Goal: Information Seeking & Learning: Learn about a topic

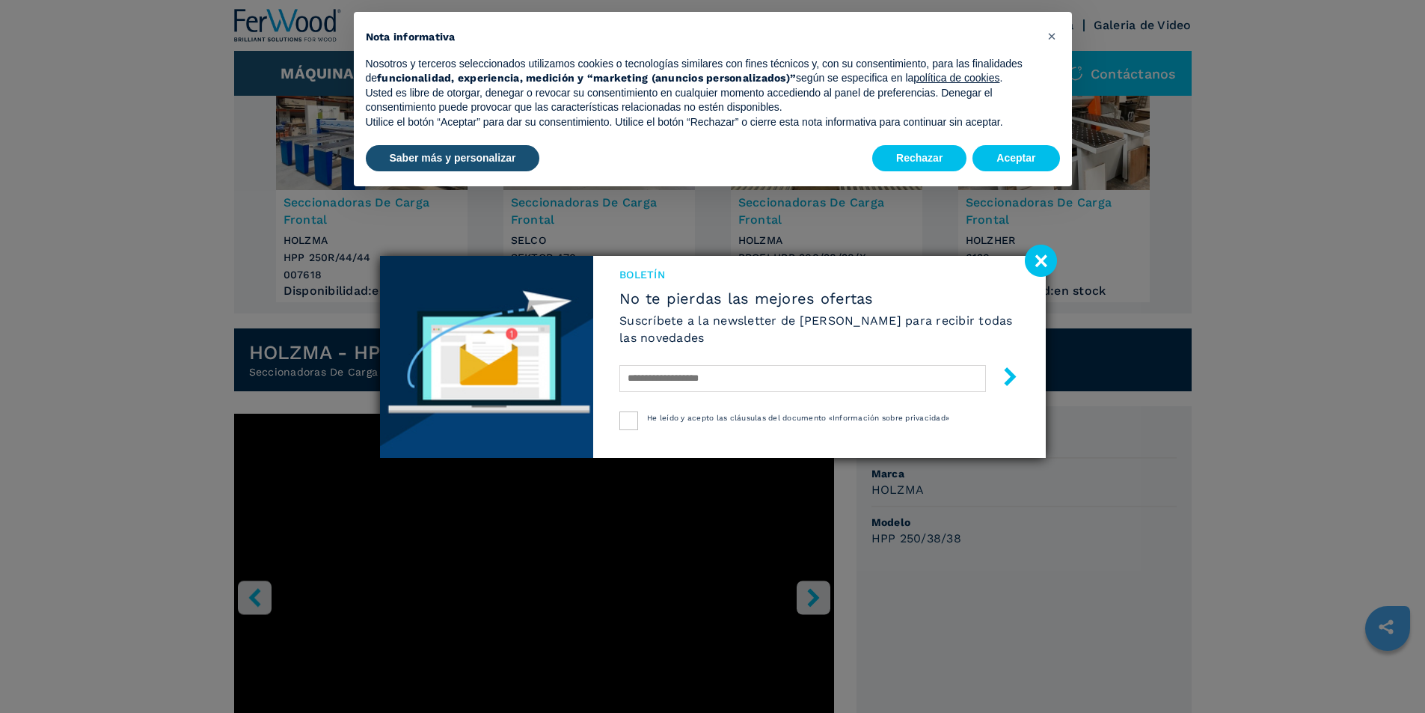
scroll to position [299, 0]
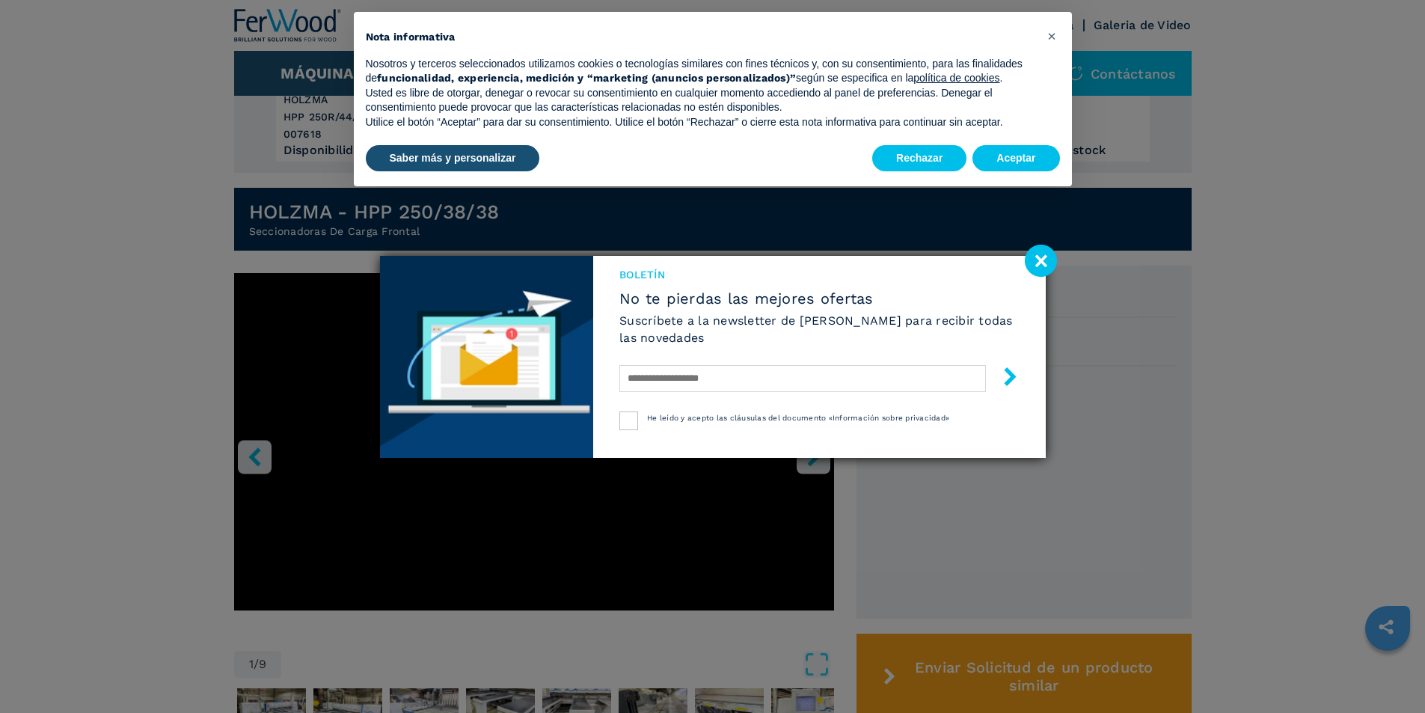
click at [1042, 259] on image at bounding box center [1041, 261] width 32 height 32
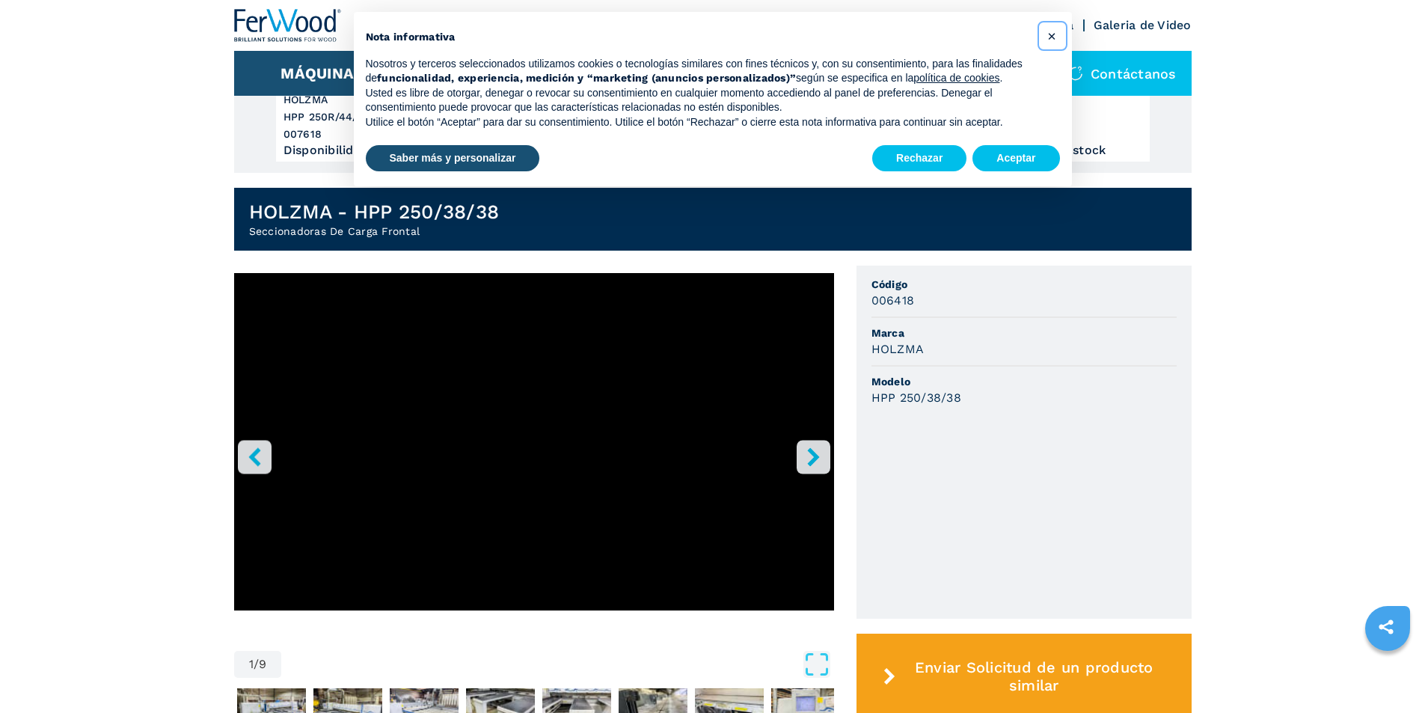
click at [1051, 33] on span "×" at bounding box center [1052, 36] width 9 height 18
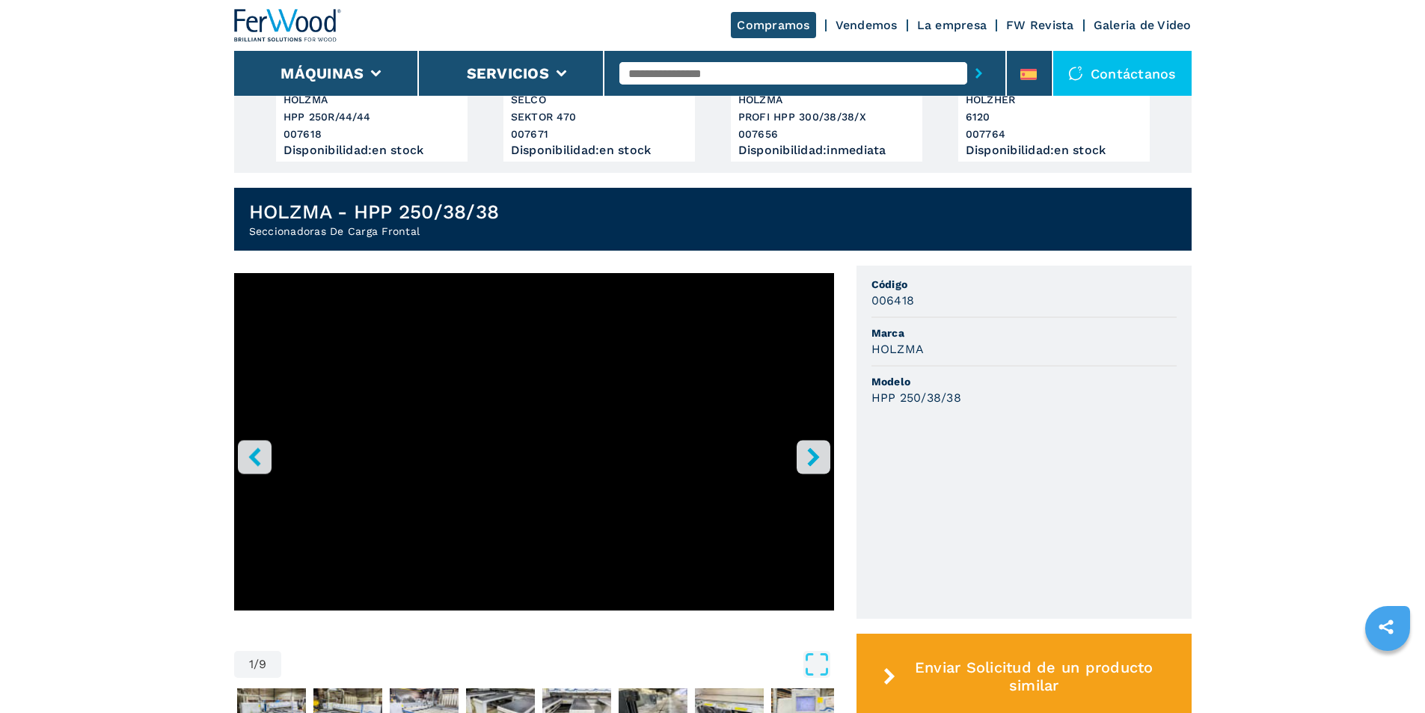
click at [823, 464] on button "right-button" at bounding box center [814, 457] width 34 height 34
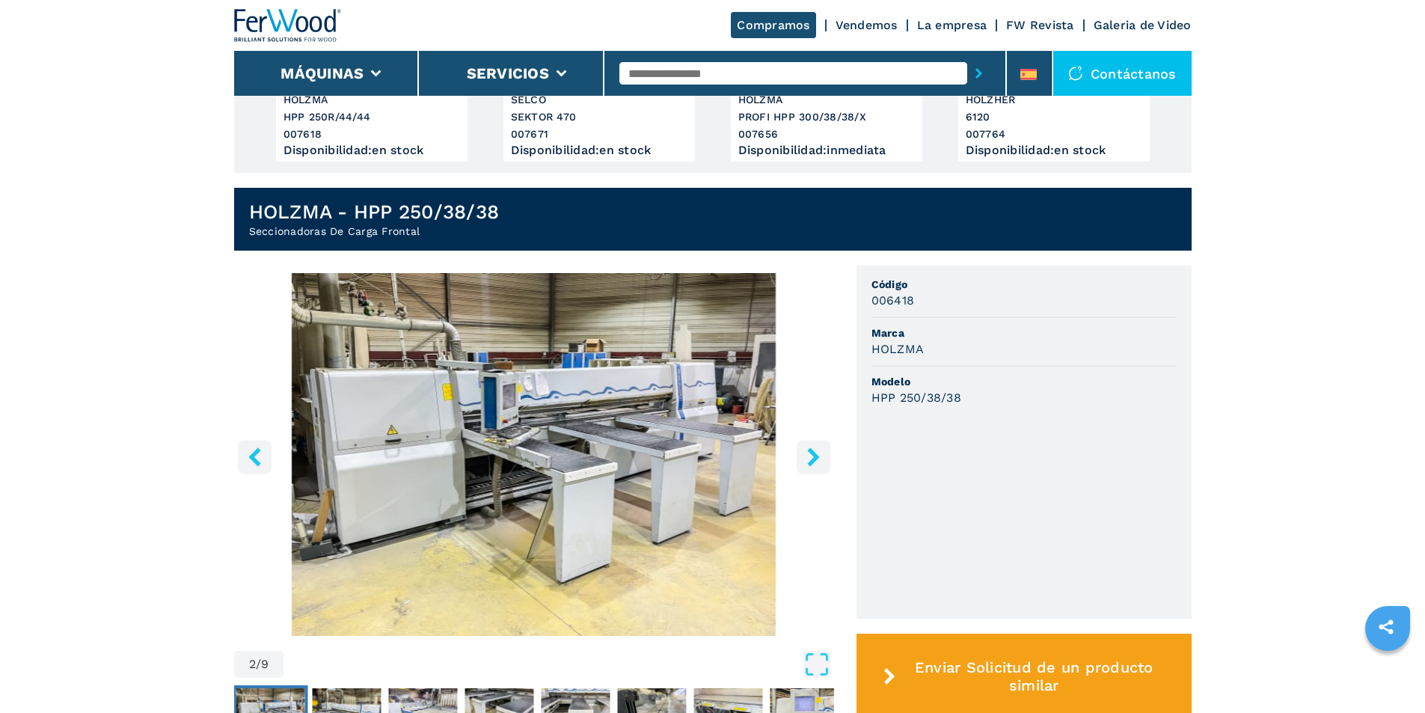
click at [823, 464] on button "right-button" at bounding box center [814, 457] width 34 height 34
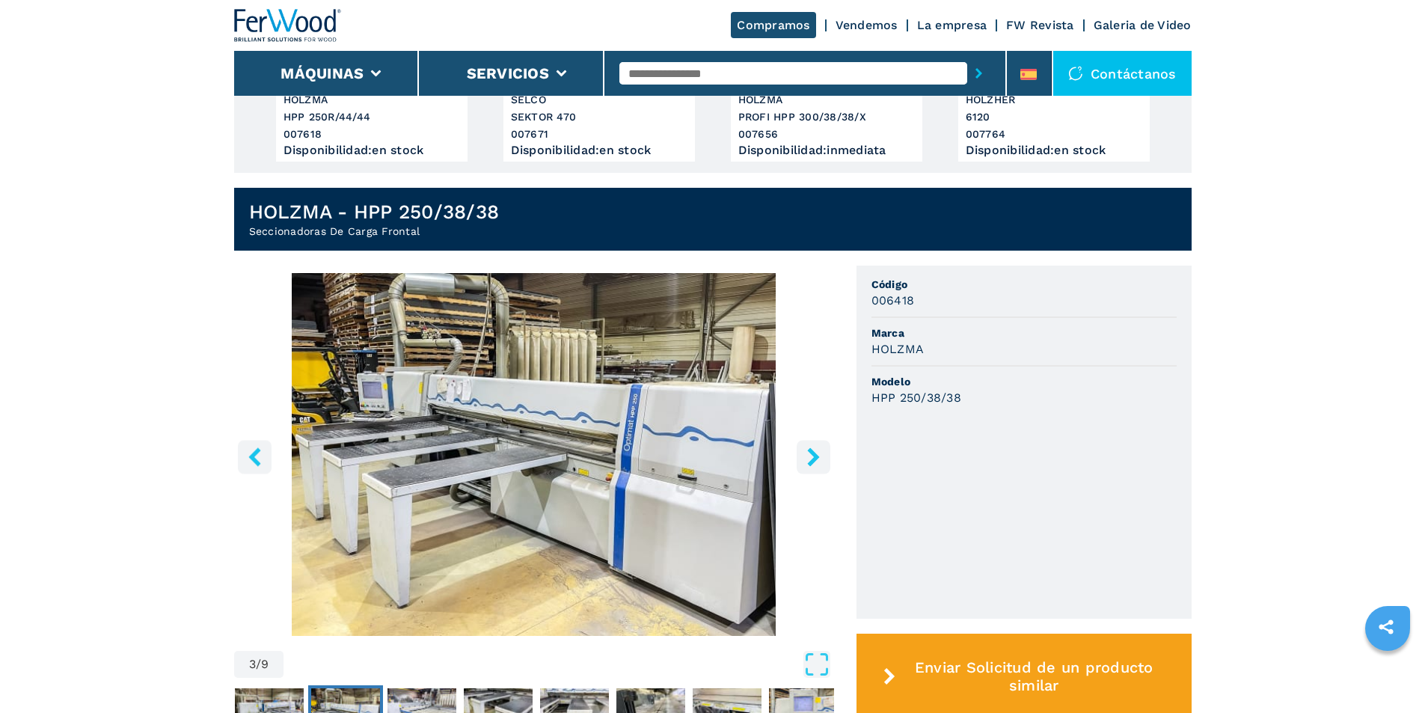
click at [823, 464] on button "right-button" at bounding box center [814, 457] width 34 height 34
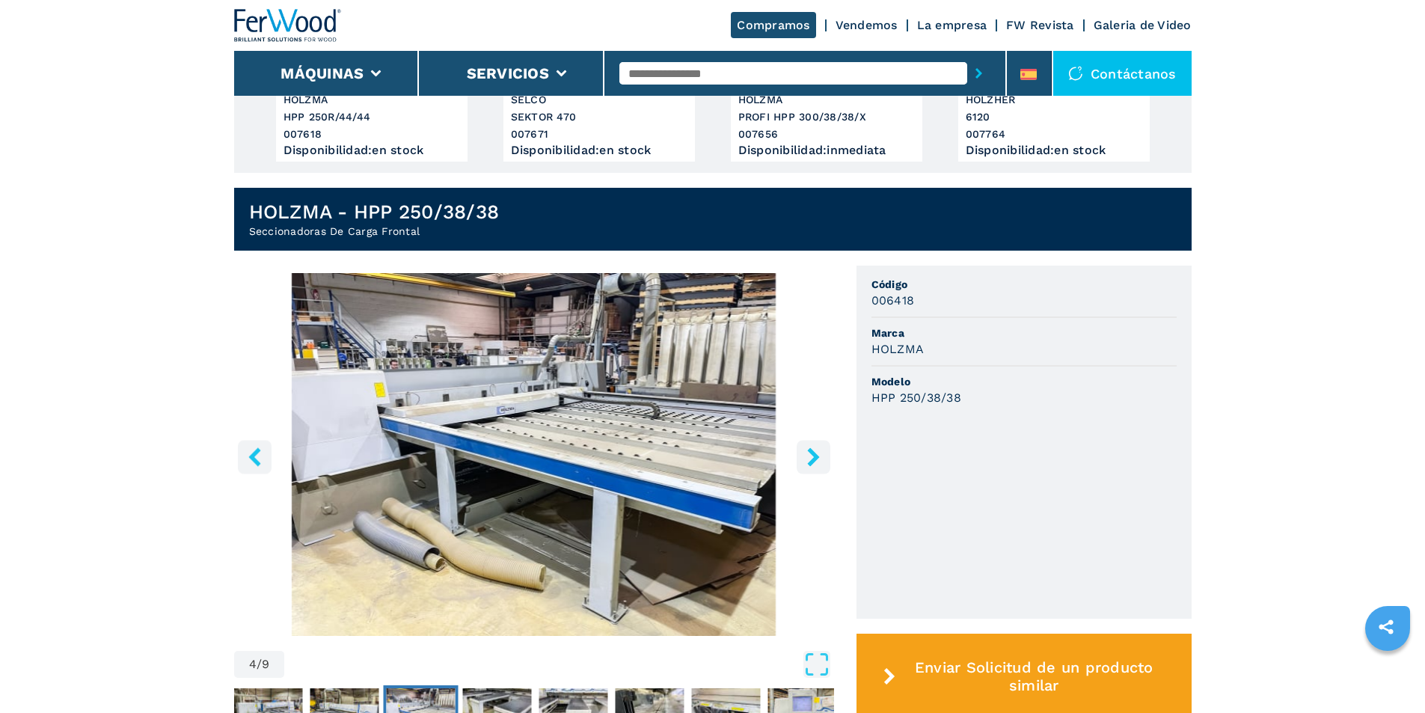
click at [823, 464] on button "right-button" at bounding box center [814, 457] width 34 height 34
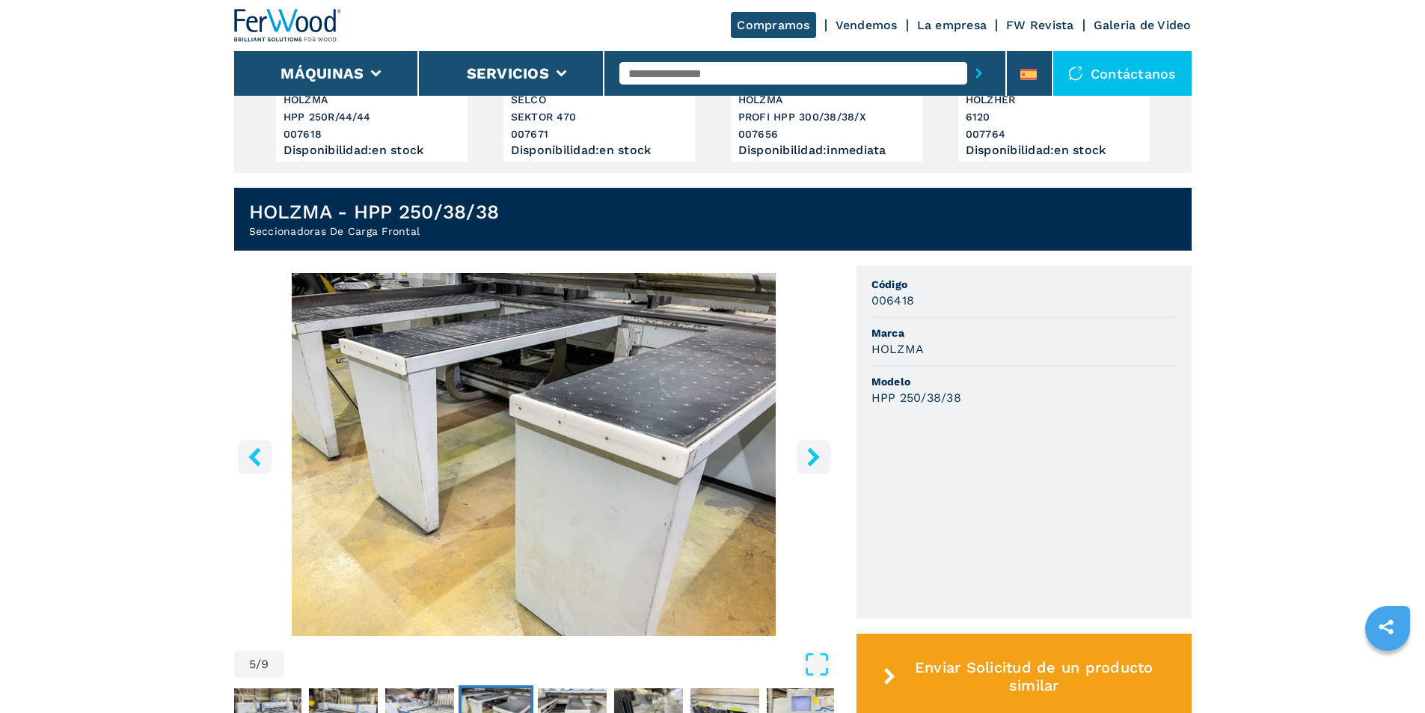
click at [823, 464] on button "right-button" at bounding box center [814, 457] width 34 height 34
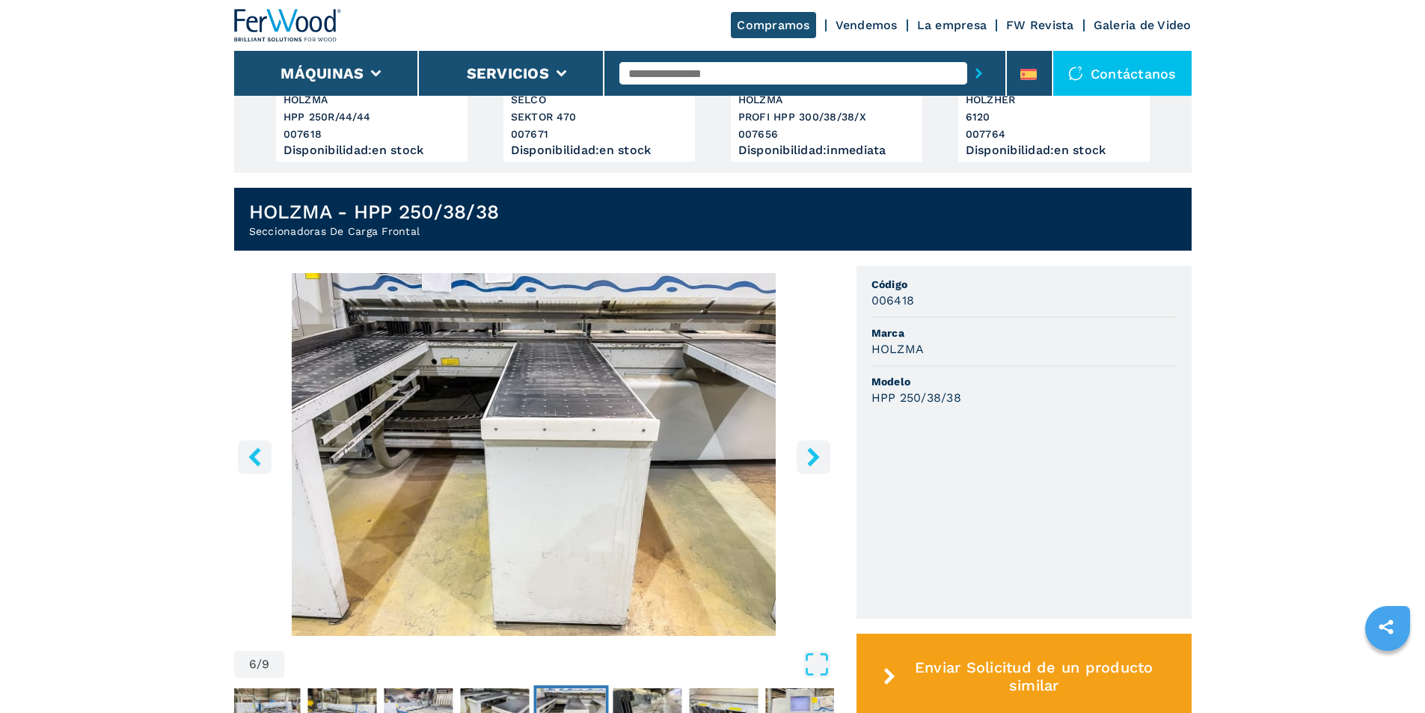
click at [823, 464] on button "right-button" at bounding box center [814, 457] width 34 height 34
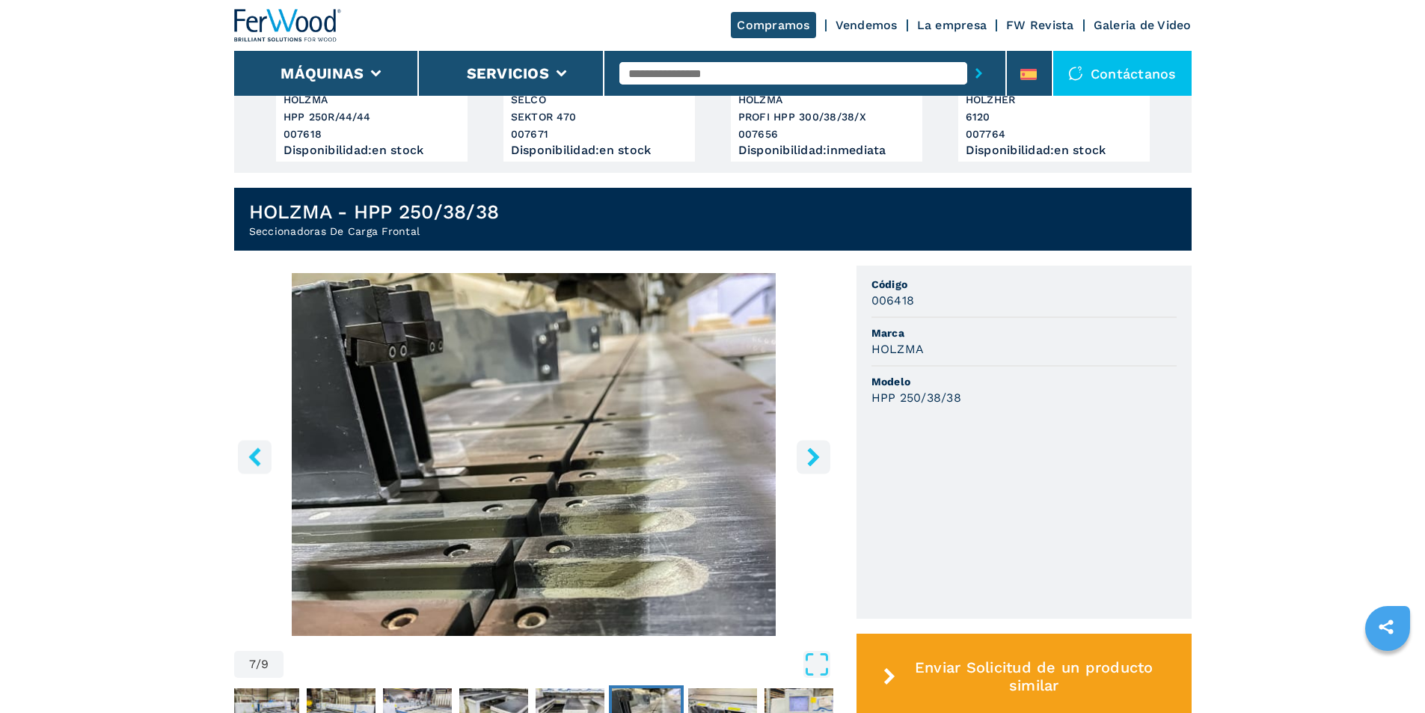
click at [823, 464] on button "right-button" at bounding box center [814, 457] width 34 height 34
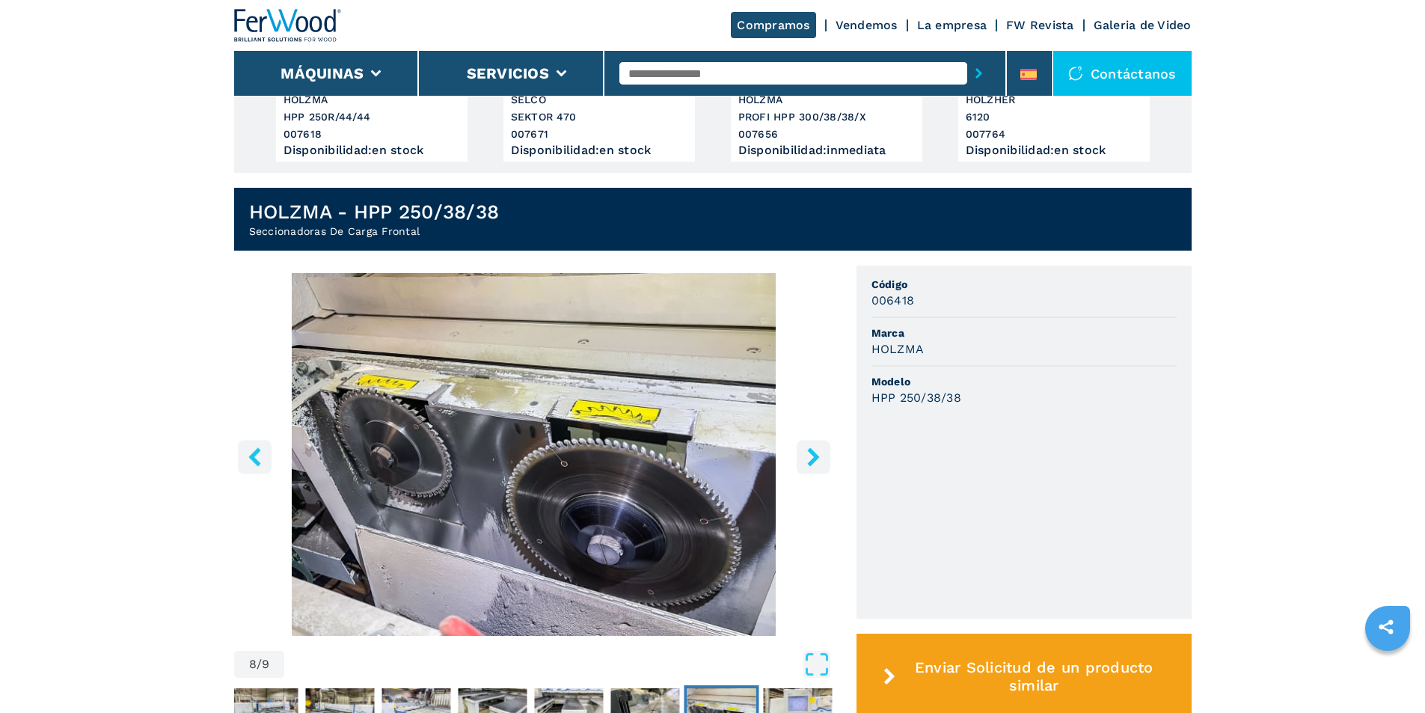
click at [823, 464] on button "right-button" at bounding box center [814, 457] width 34 height 34
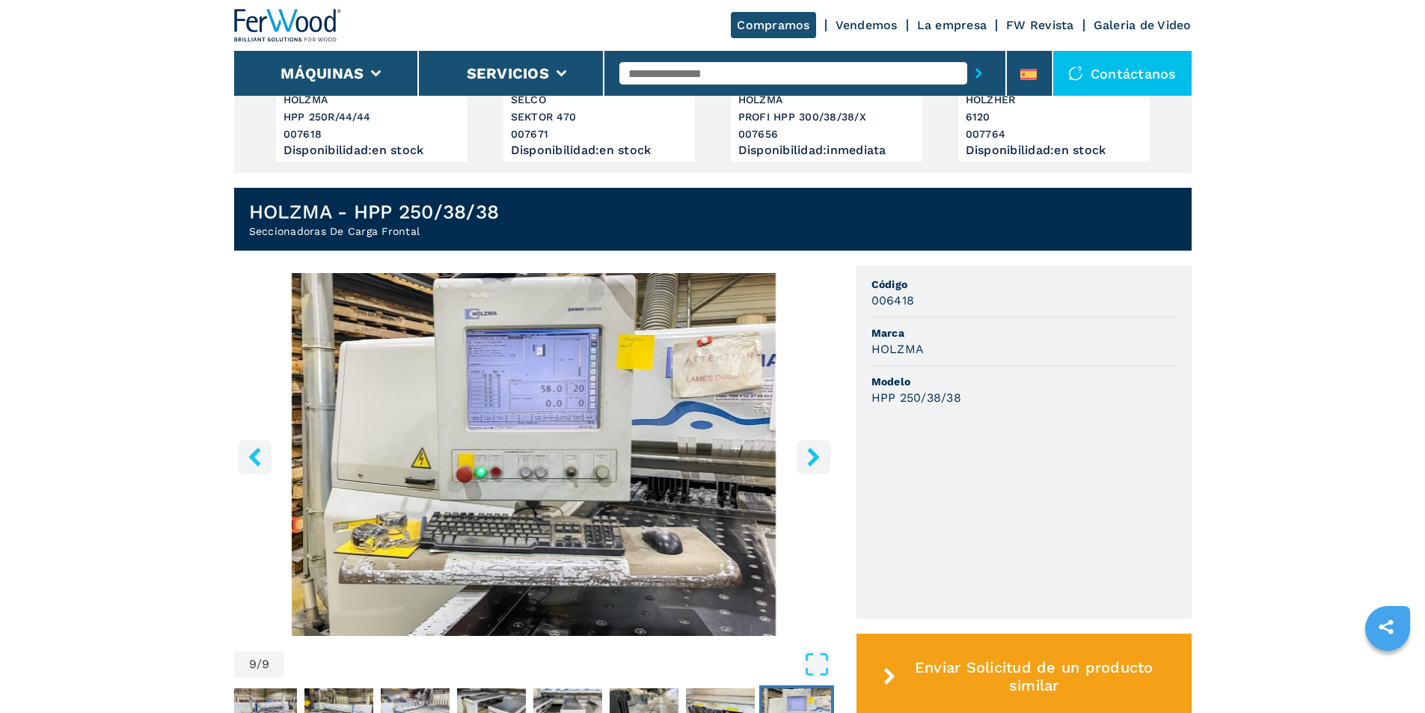
click at [823, 464] on button "right-button" at bounding box center [814, 457] width 34 height 34
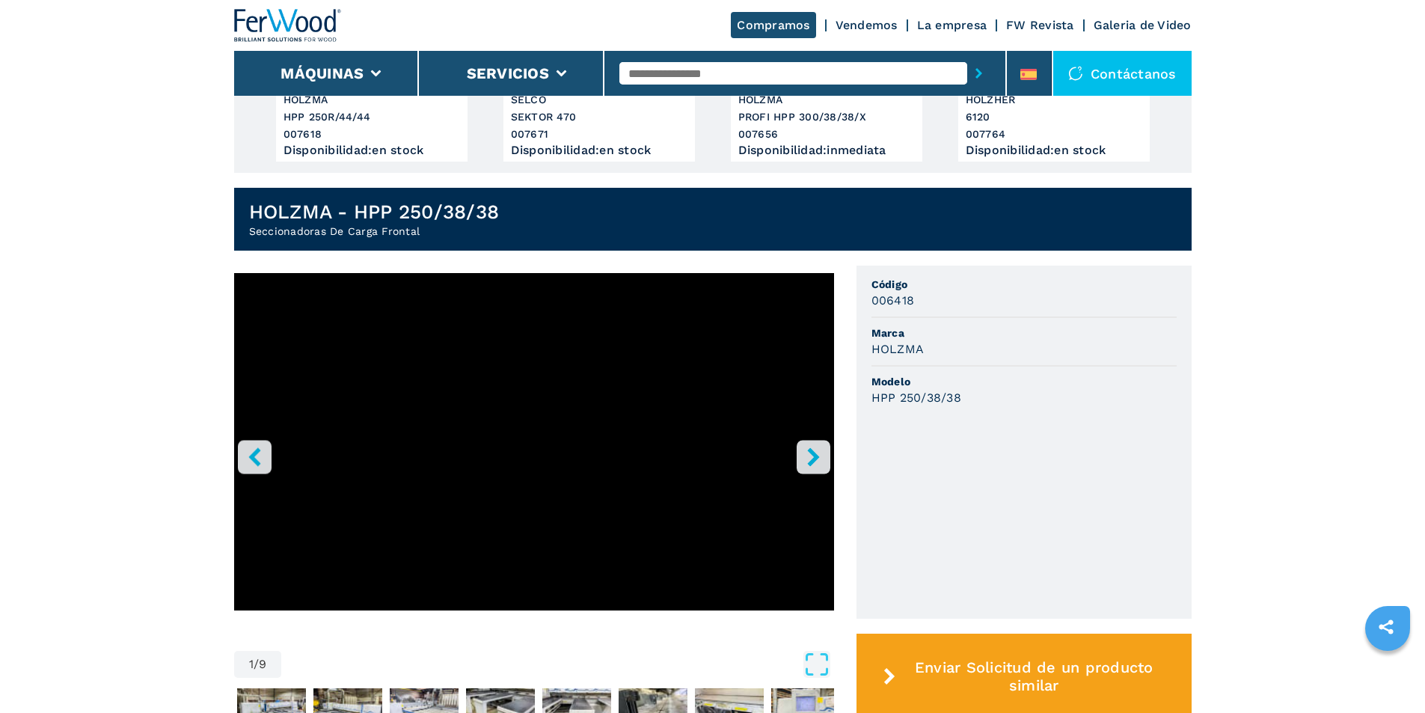
click at [823, 464] on button "right-button" at bounding box center [814, 457] width 34 height 34
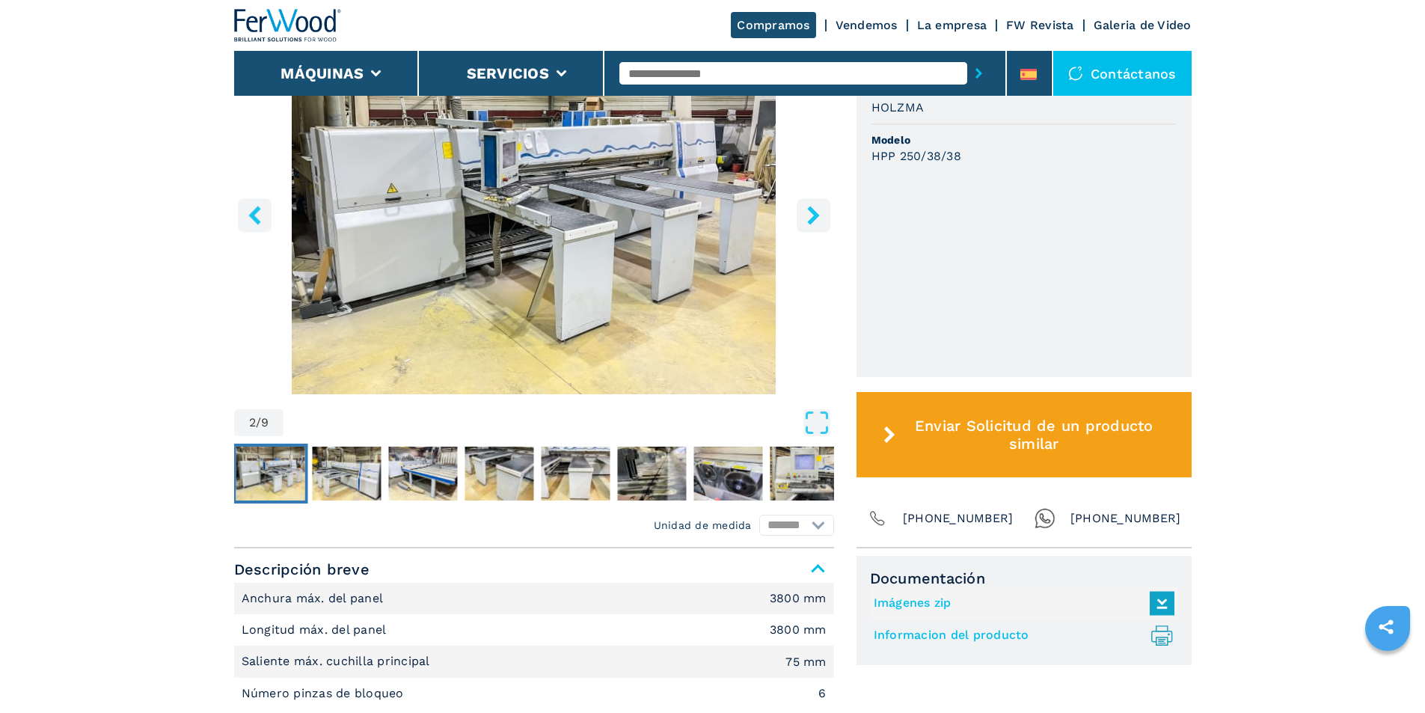
scroll to position [673, 0]
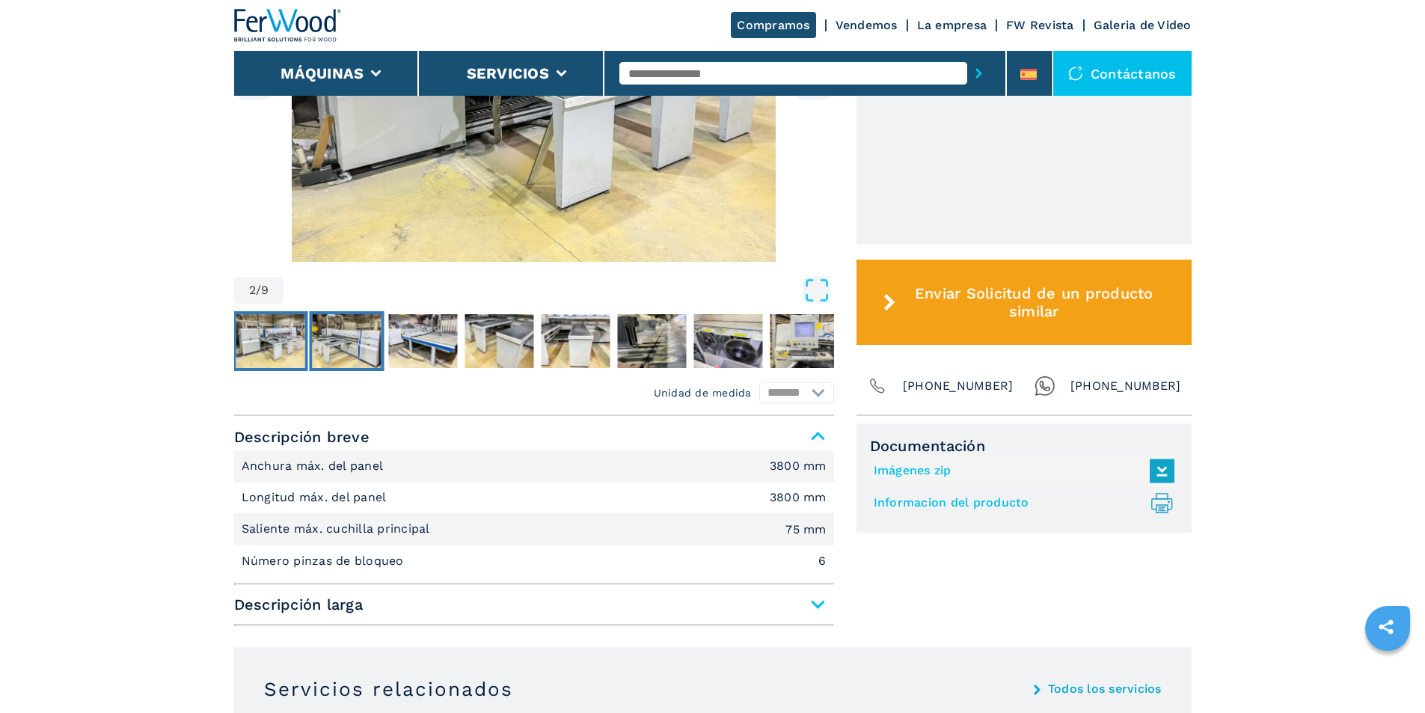
click at [352, 350] on img "Go to Slide 3" at bounding box center [346, 341] width 69 height 54
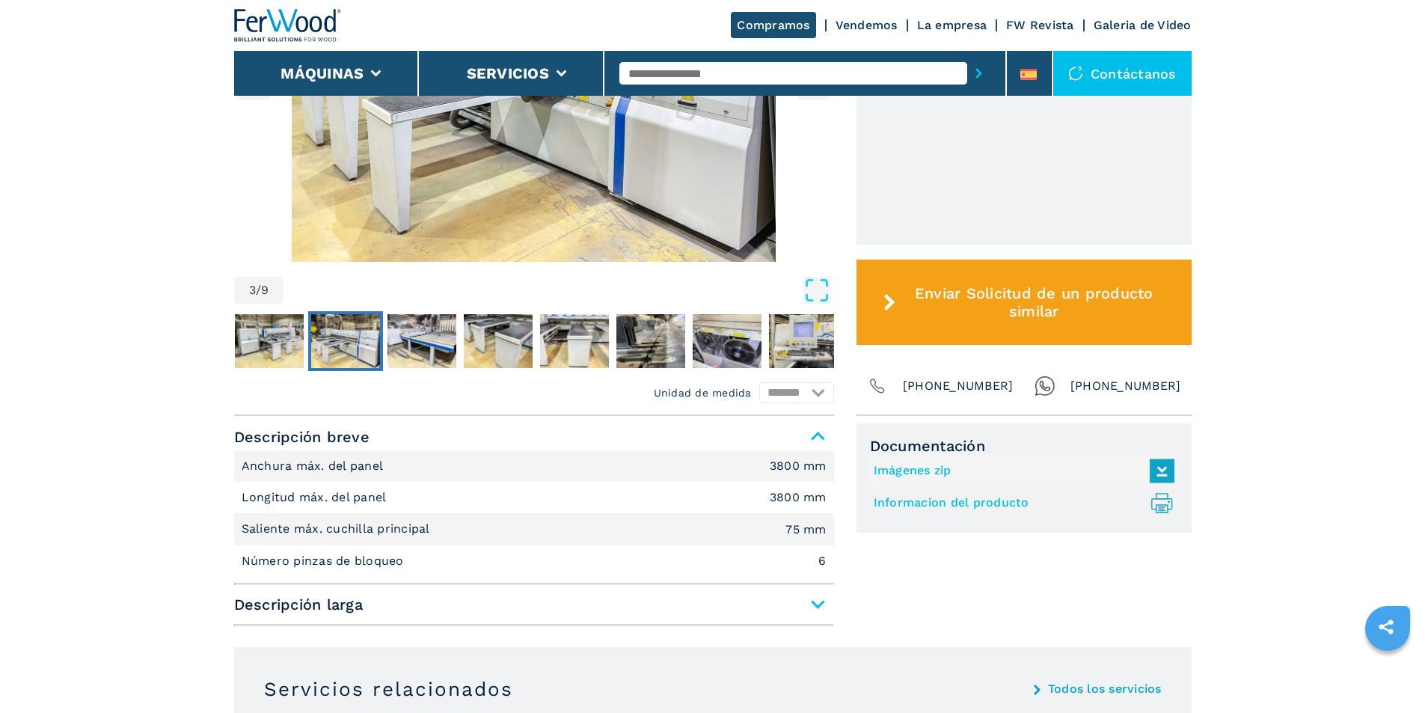
scroll to position [449, 0]
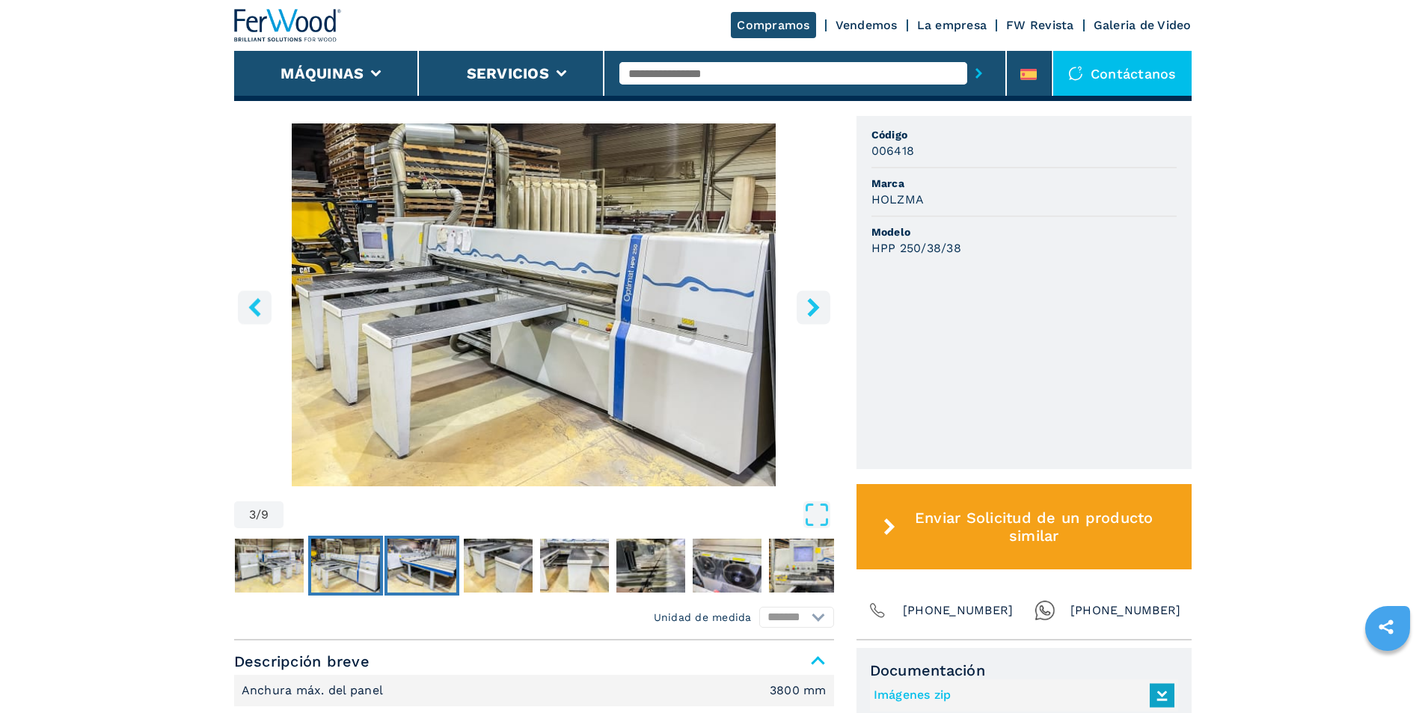
click at [431, 581] on img "Go to Slide 4" at bounding box center [422, 566] width 69 height 54
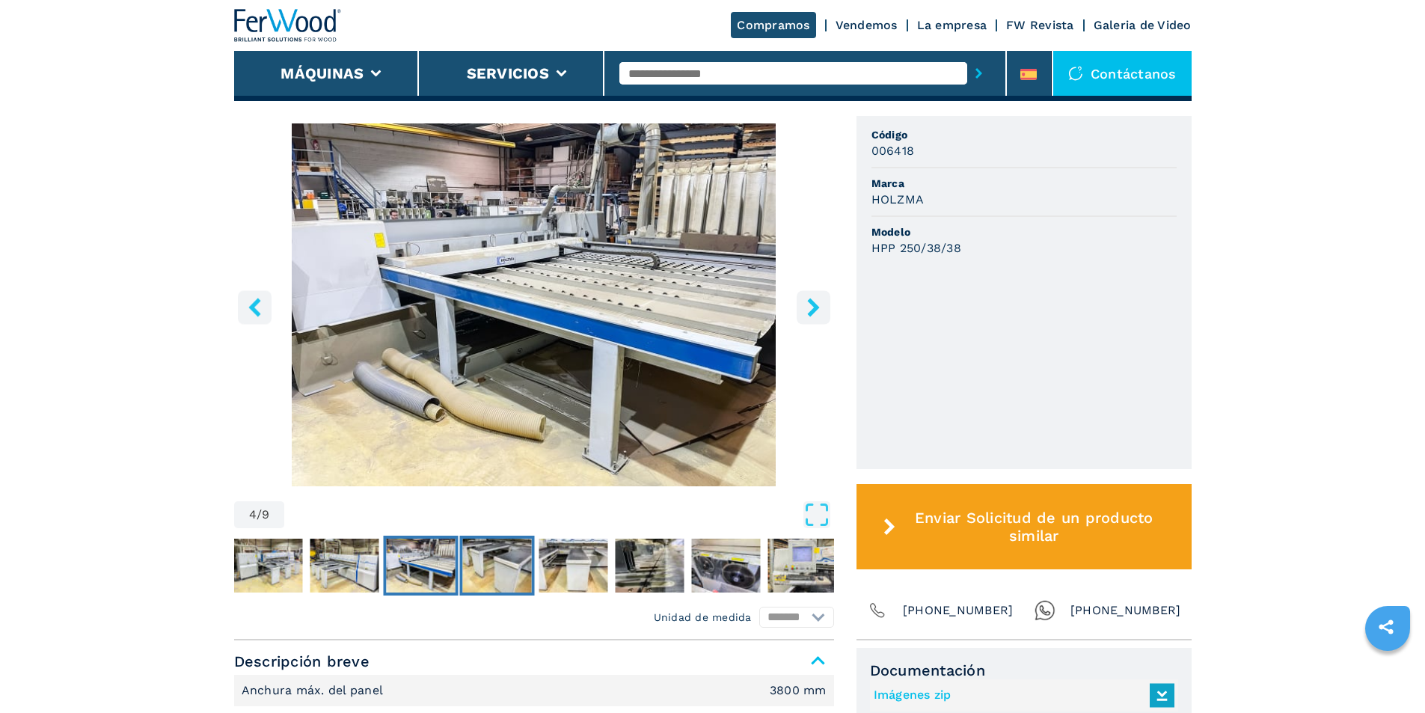
click at [507, 578] on img "Go to Slide 5" at bounding box center [496, 566] width 69 height 54
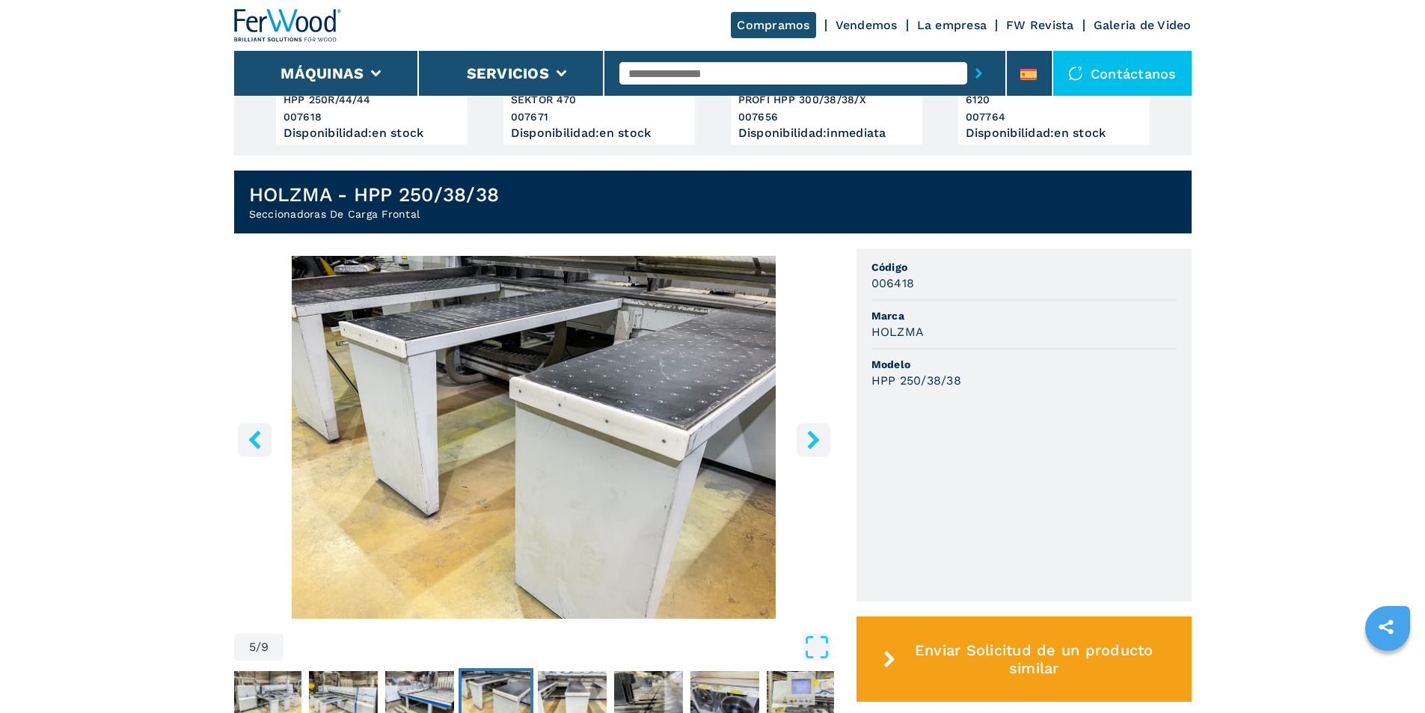
scroll to position [374, 0]
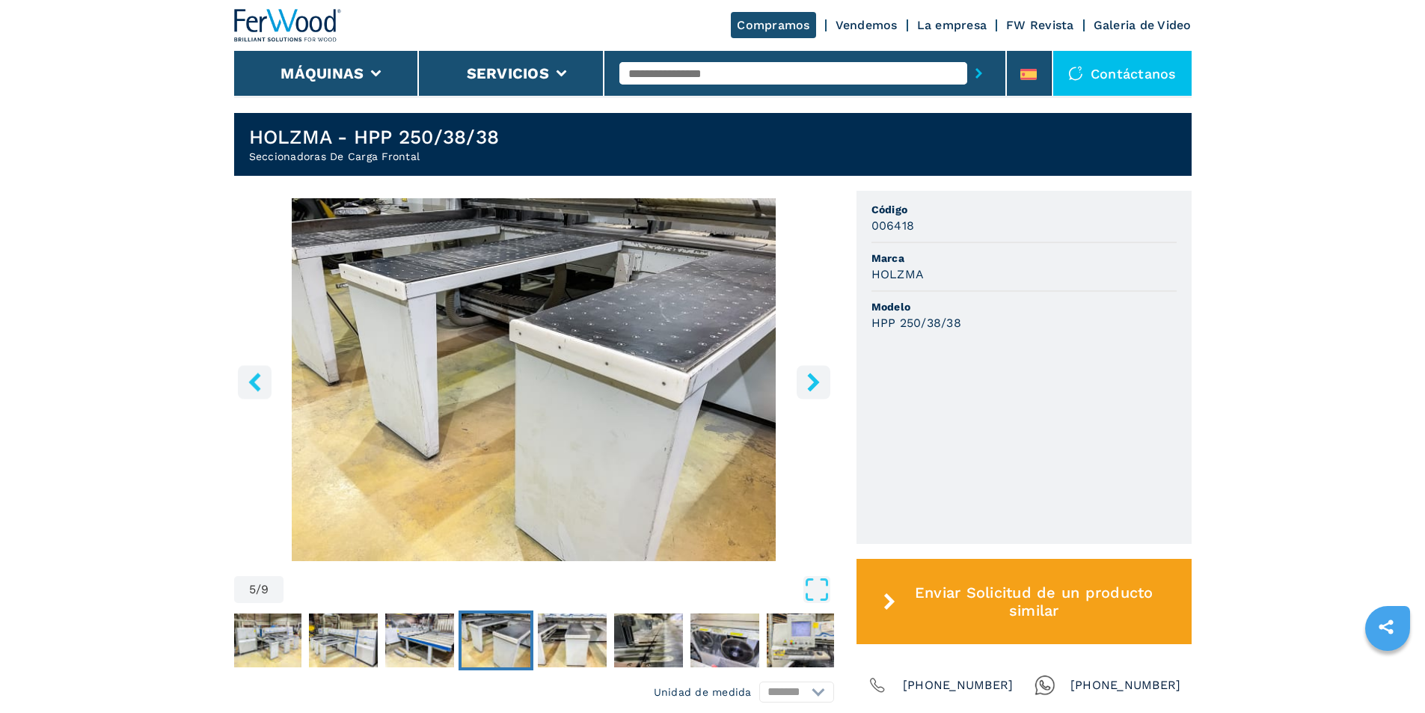
click at [806, 391] on icon "right-button" at bounding box center [813, 382] width 19 height 19
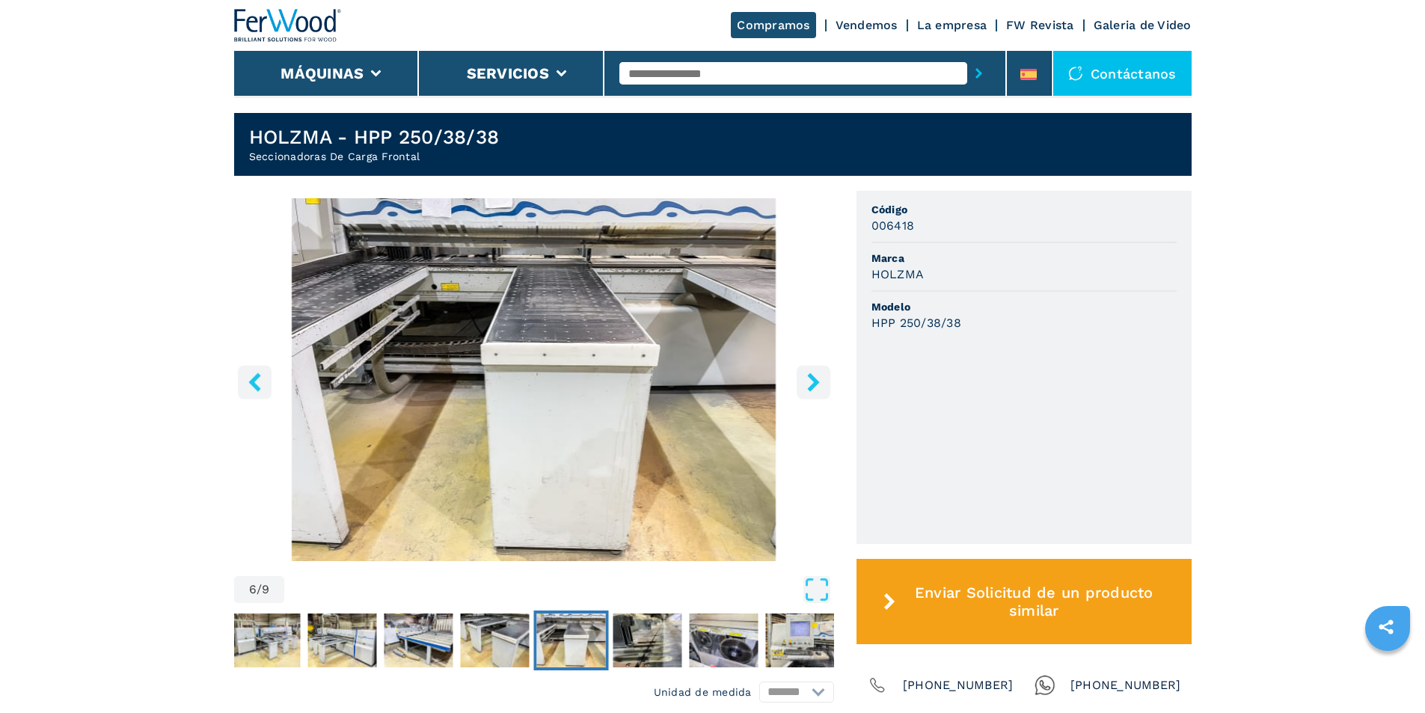
click at [806, 391] on icon "right-button" at bounding box center [813, 382] width 19 height 19
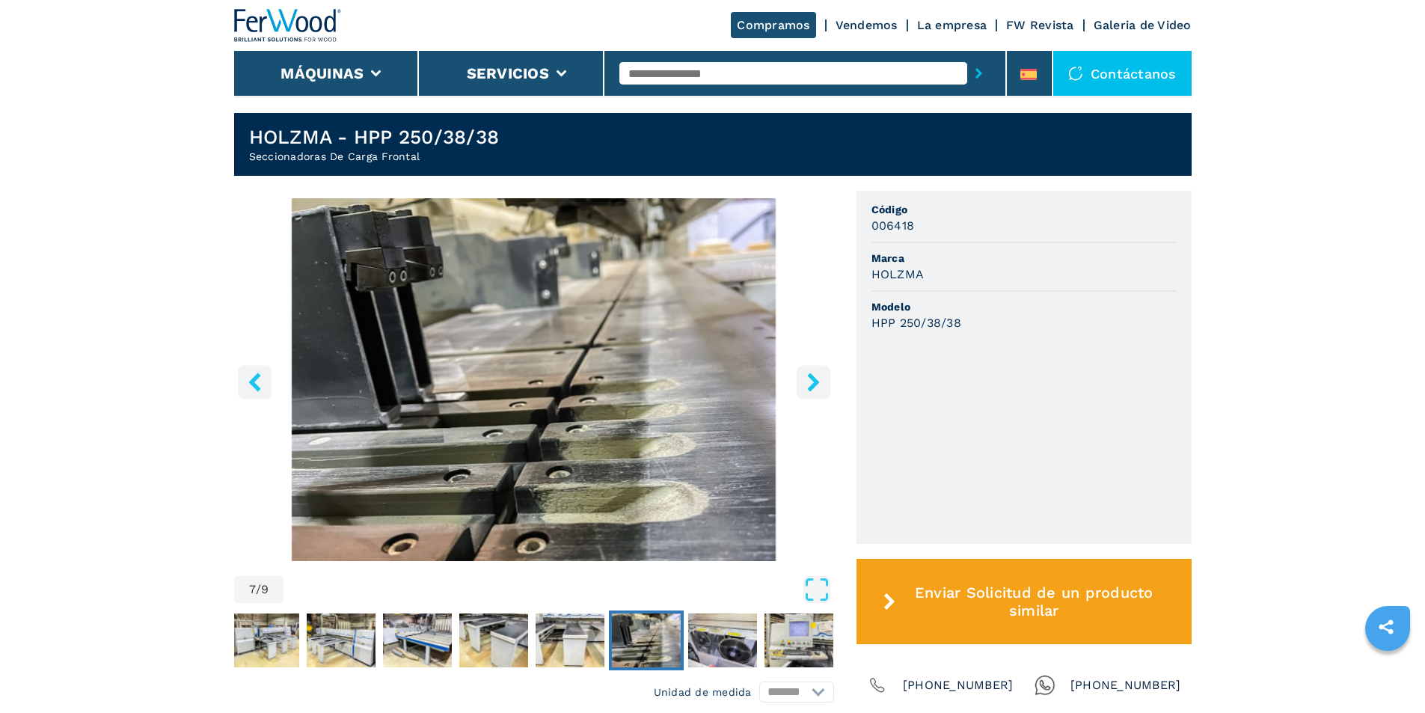
click at [806, 391] on icon "right-button" at bounding box center [813, 382] width 19 height 19
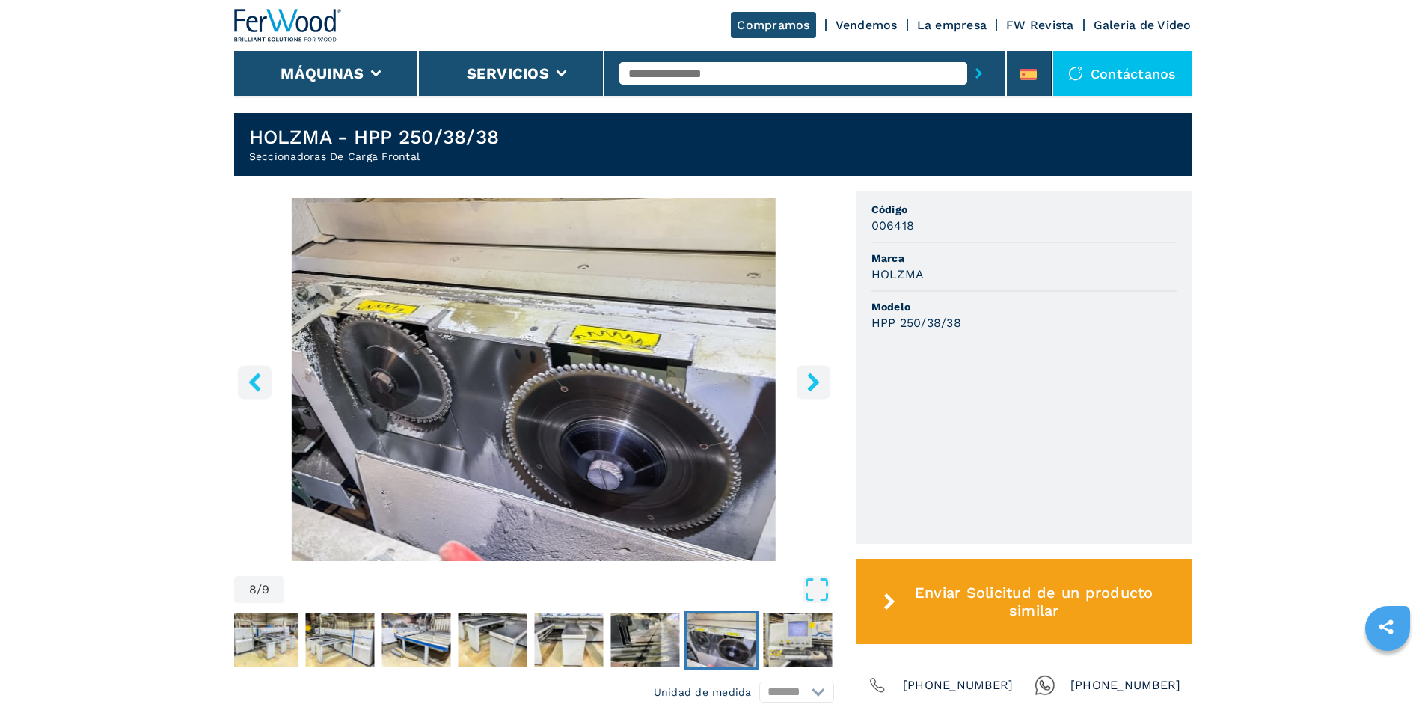
click at [806, 391] on icon "right-button" at bounding box center [813, 382] width 19 height 19
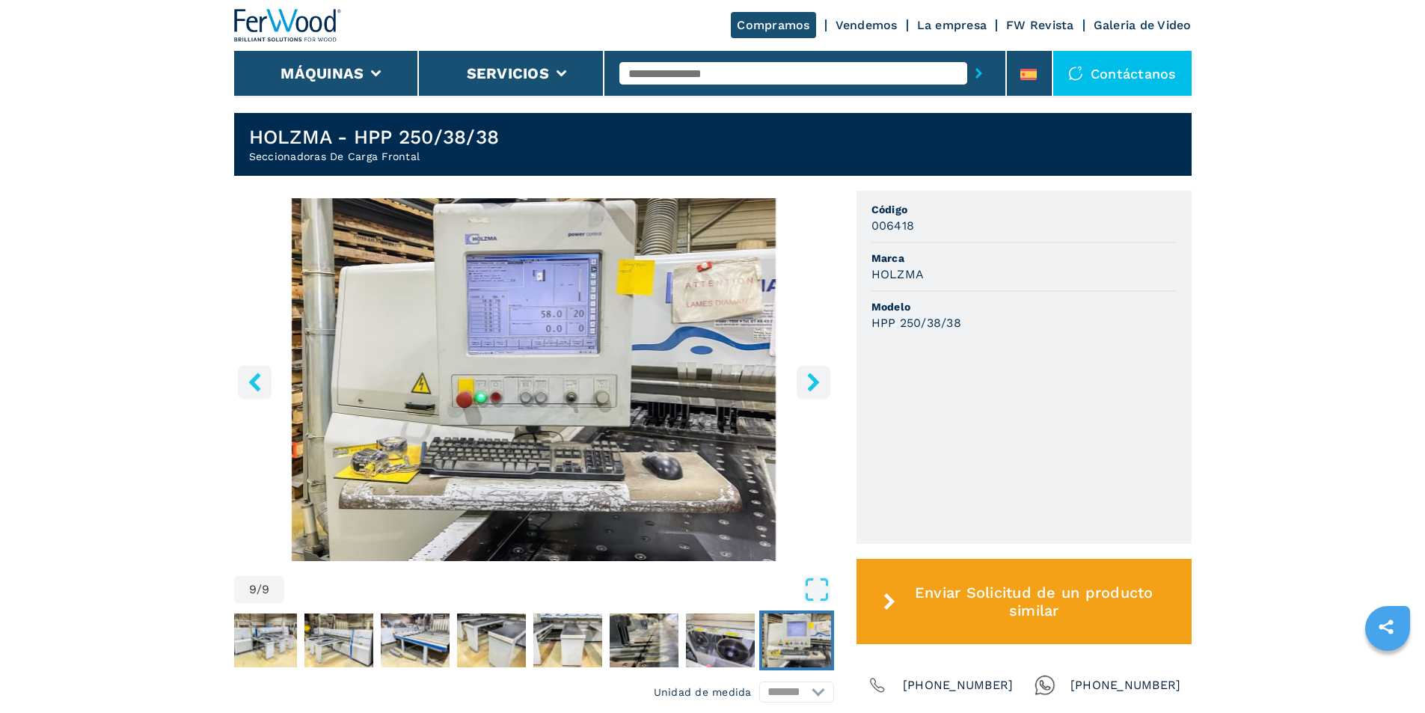
click at [806, 391] on icon "right-button" at bounding box center [813, 382] width 19 height 19
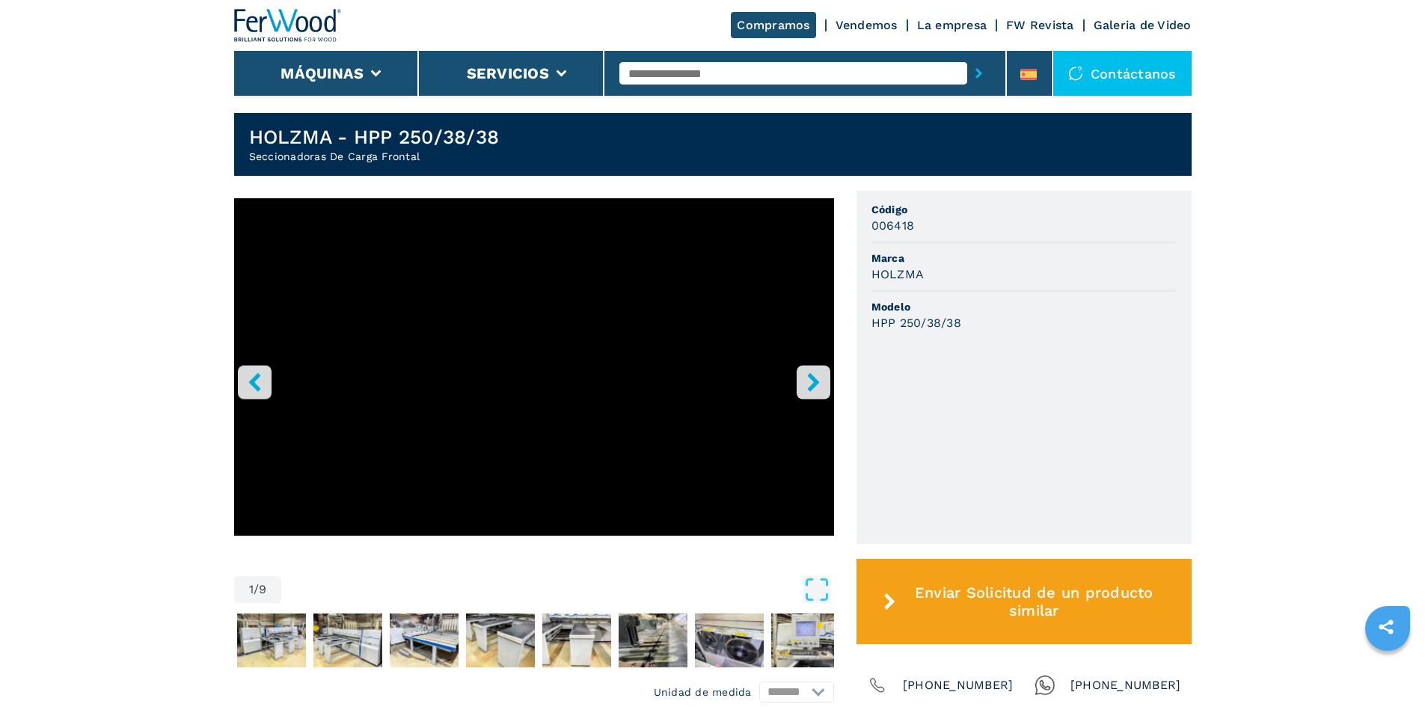
click at [806, 391] on icon "right-button" at bounding box center [813, 382] width 19 height 19
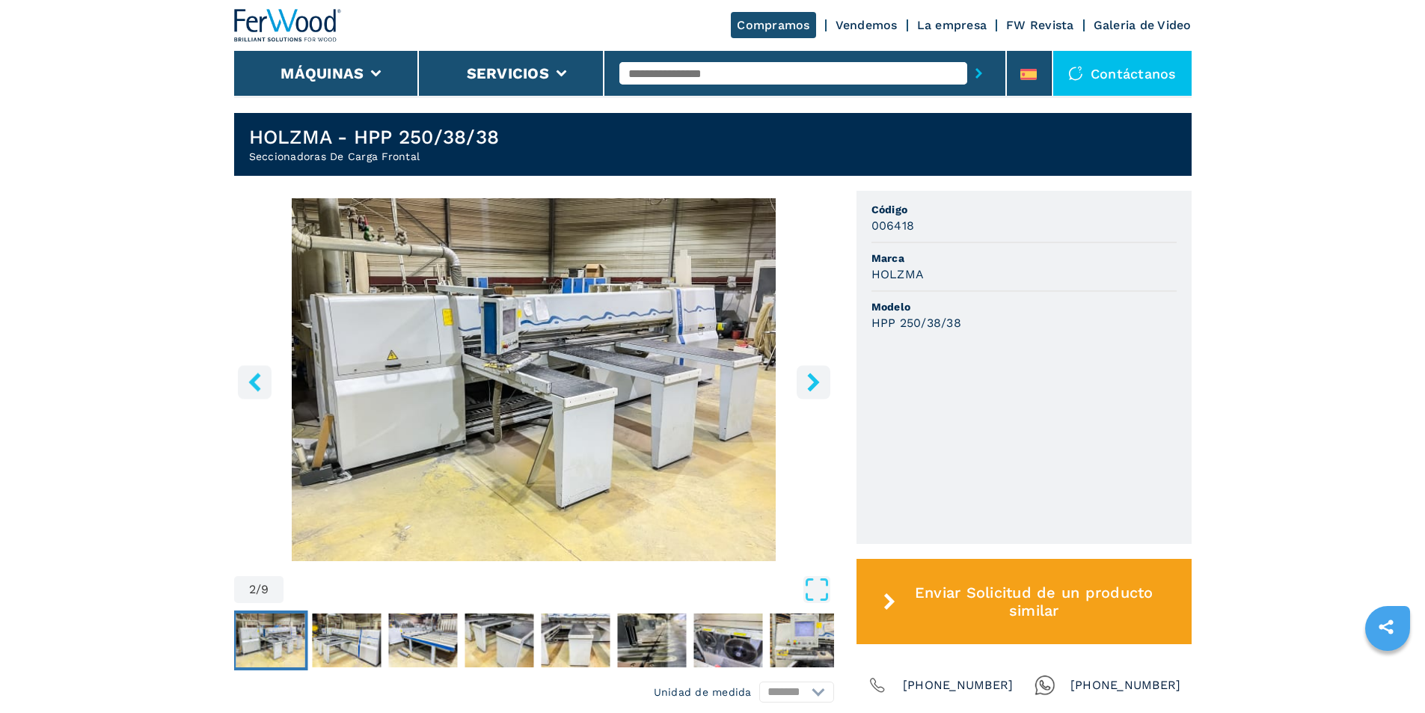
click at [806, 391] on icon "right-button" at bounding box center [813, 382] width 19 height 19
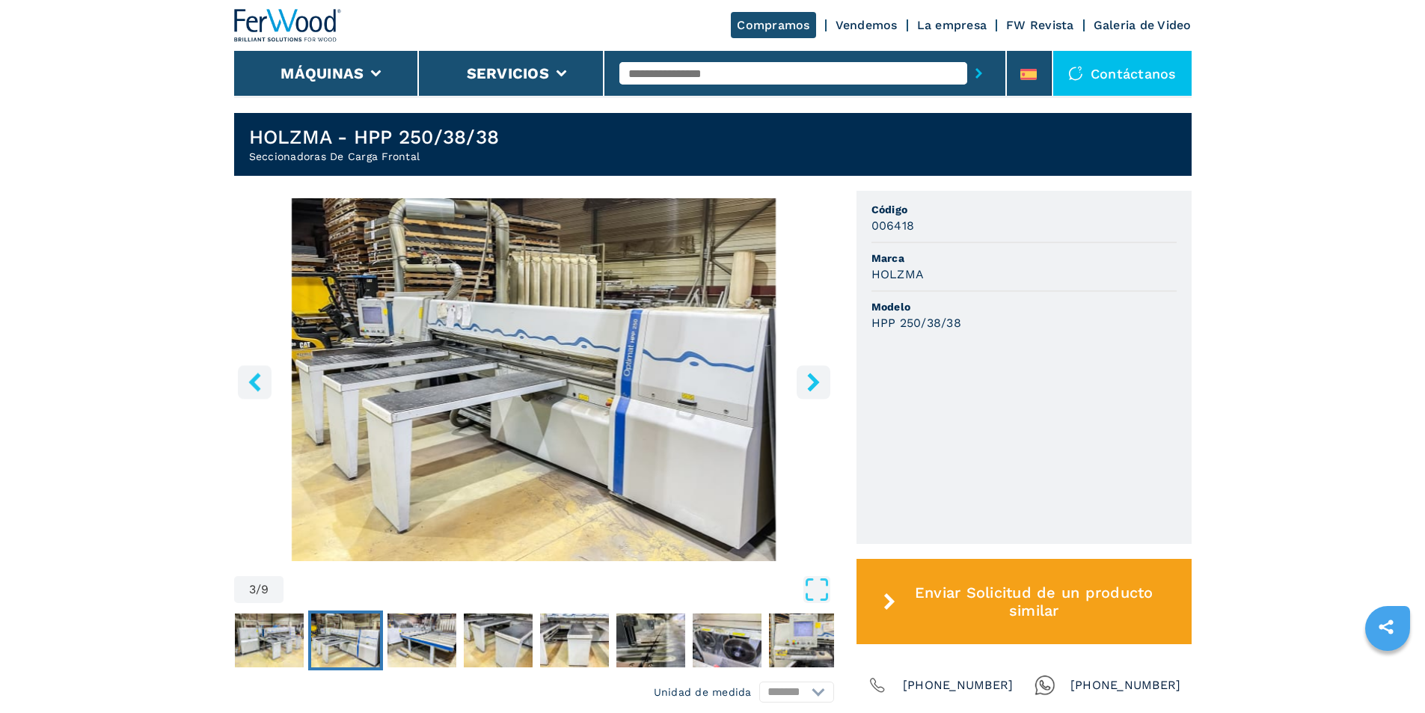
click at [806, 391] on icon "right-button" at bounding box center [813, 382] width 19 height 19
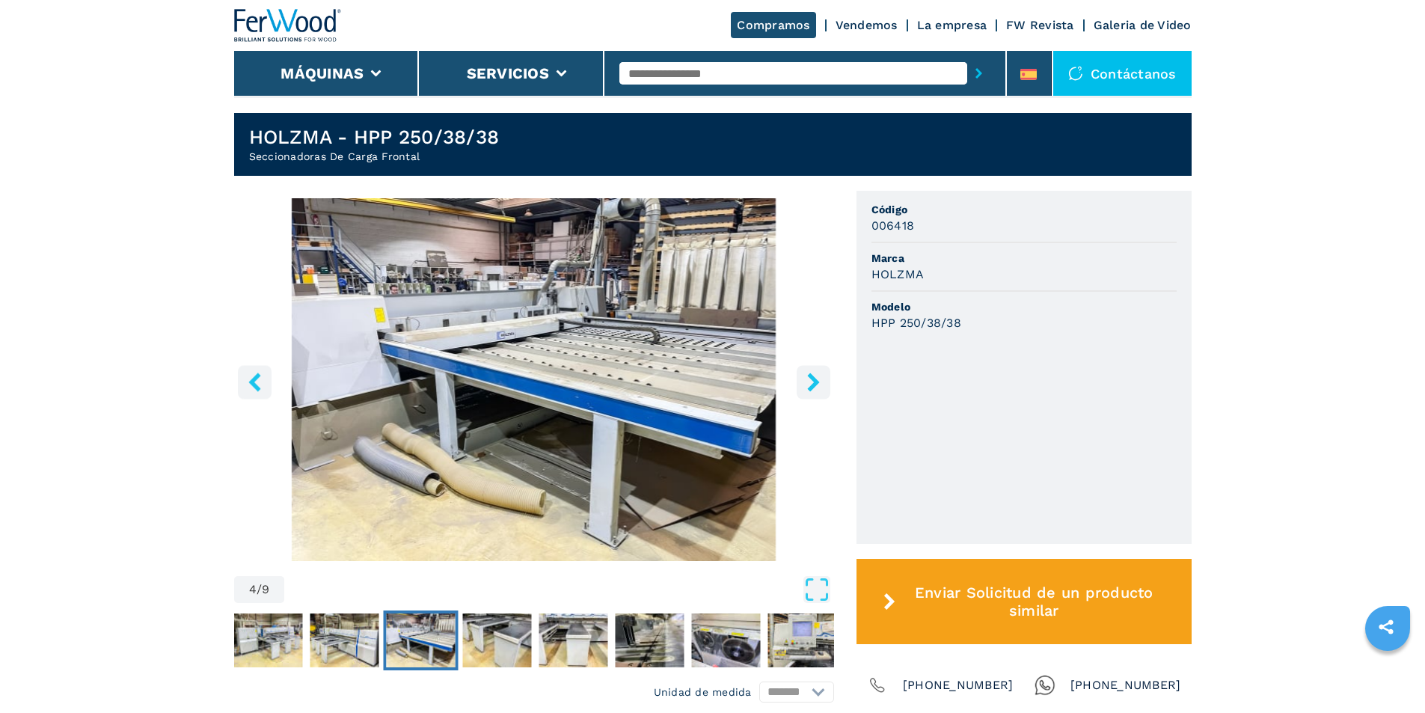
click at [806, 391] on icon "right-button" at bounding box center [813, 382] width 19 height 19
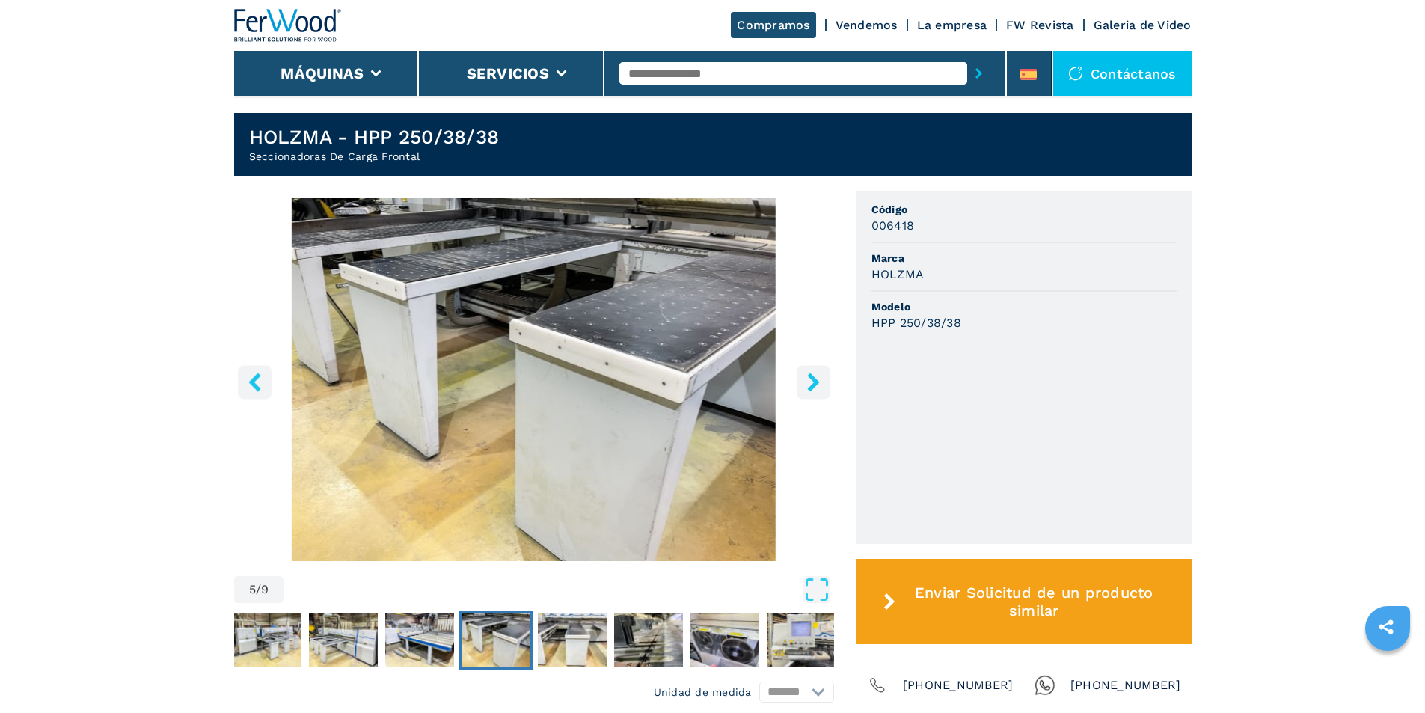
click at [255, 380] on icon "left-button" at bounding box center [254, 382] width 12 height 19
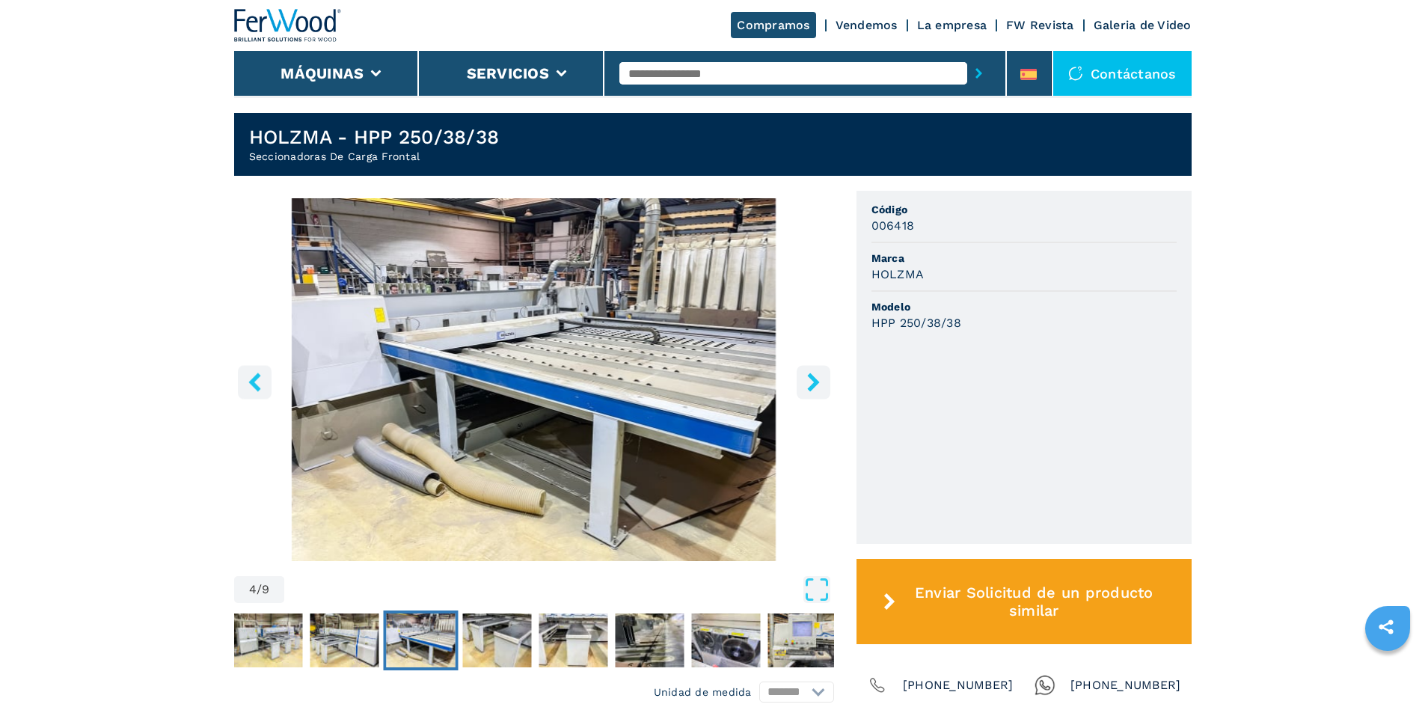
click at [255, 380] on icon "left-button" at bounding box center [254, 382] width 12 height 19
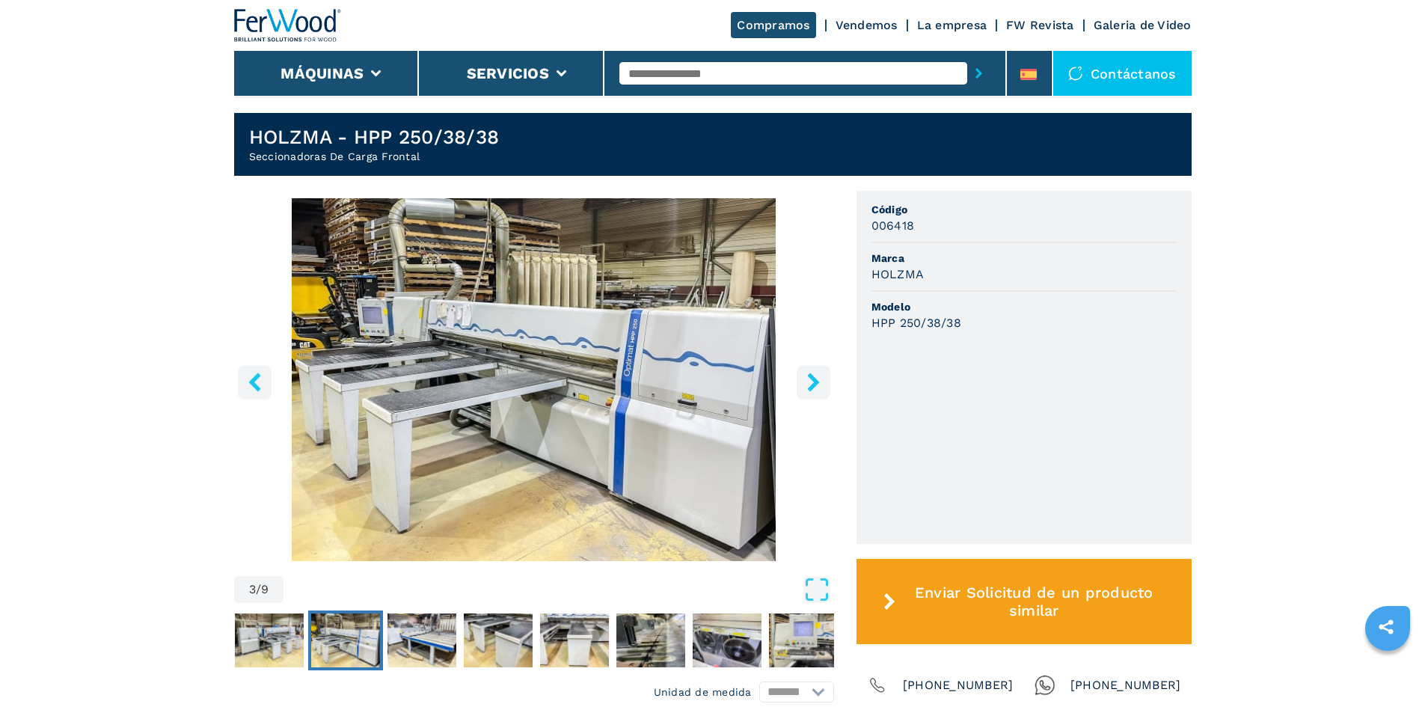
click at [819, 379] on icon "right-button" at bounding box center [813, 382] width 19 height 19
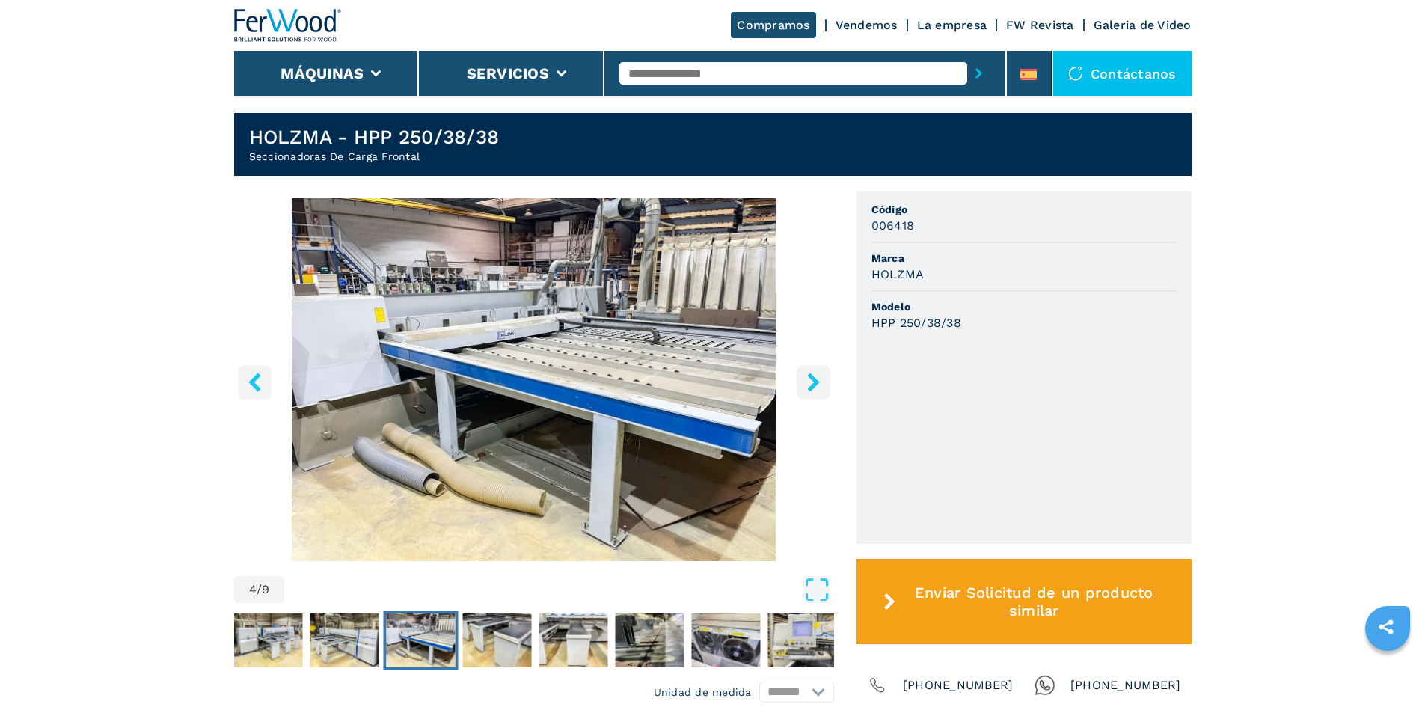
click at [819, 379] on icon "right-button" at bounding box center [813, 382] width 19 height 19
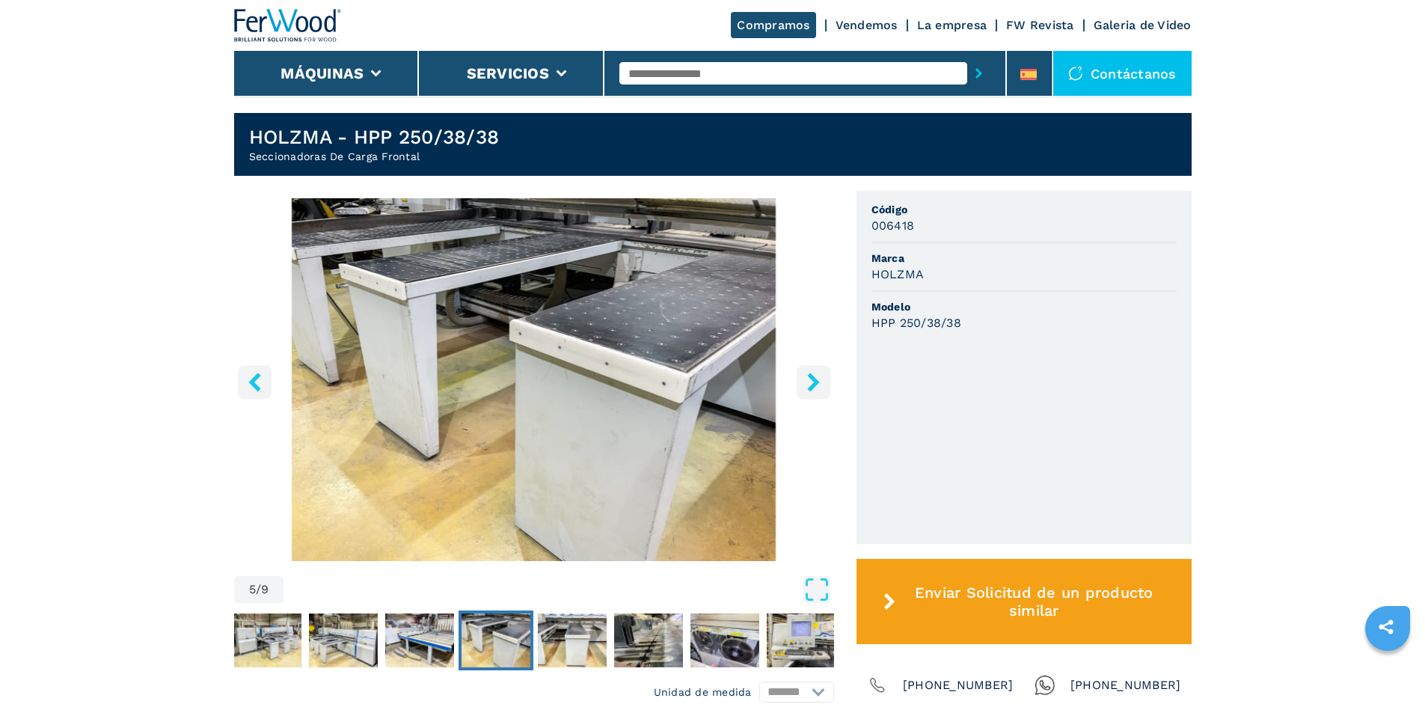
click at [808, 392] on button "right-button" at bounding box center [814, 382] width 34 height 34
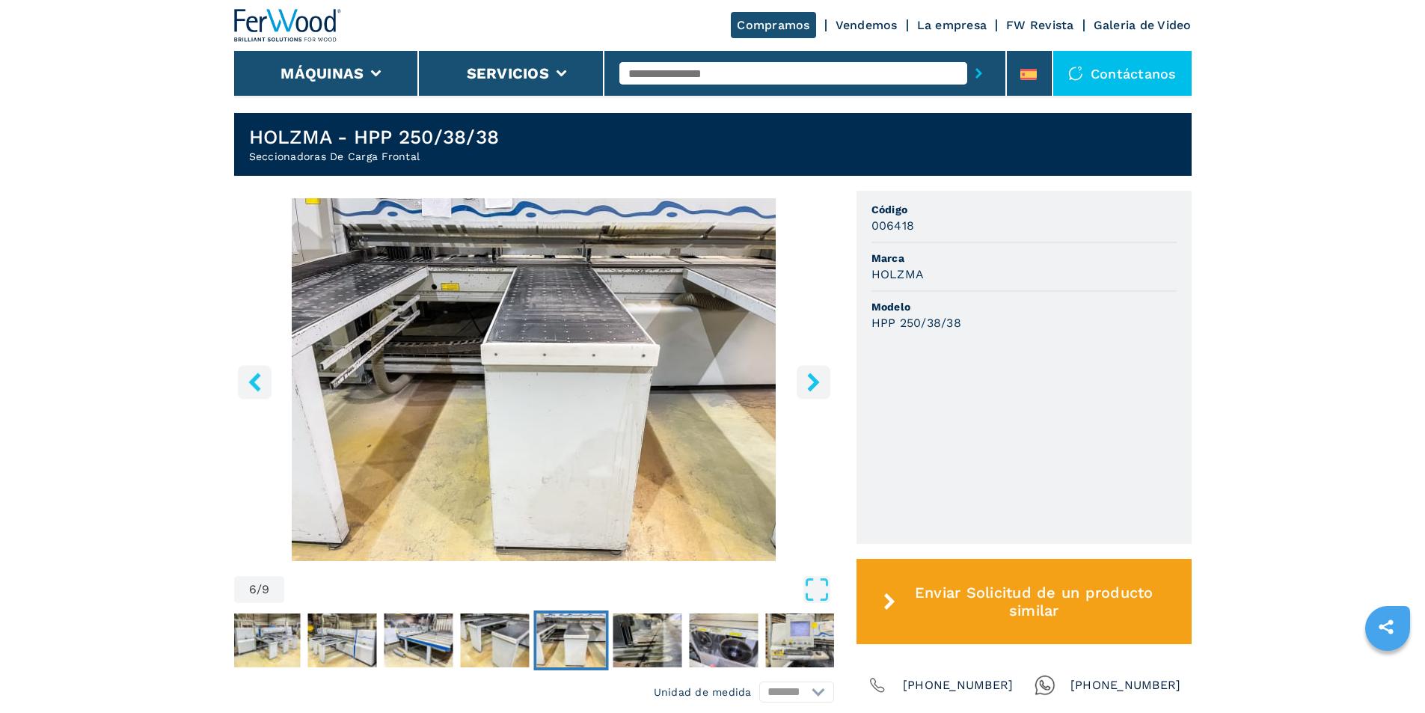
click at [808, 392] on button "right-button" at bounding box center [814, 382] width 34 height 34
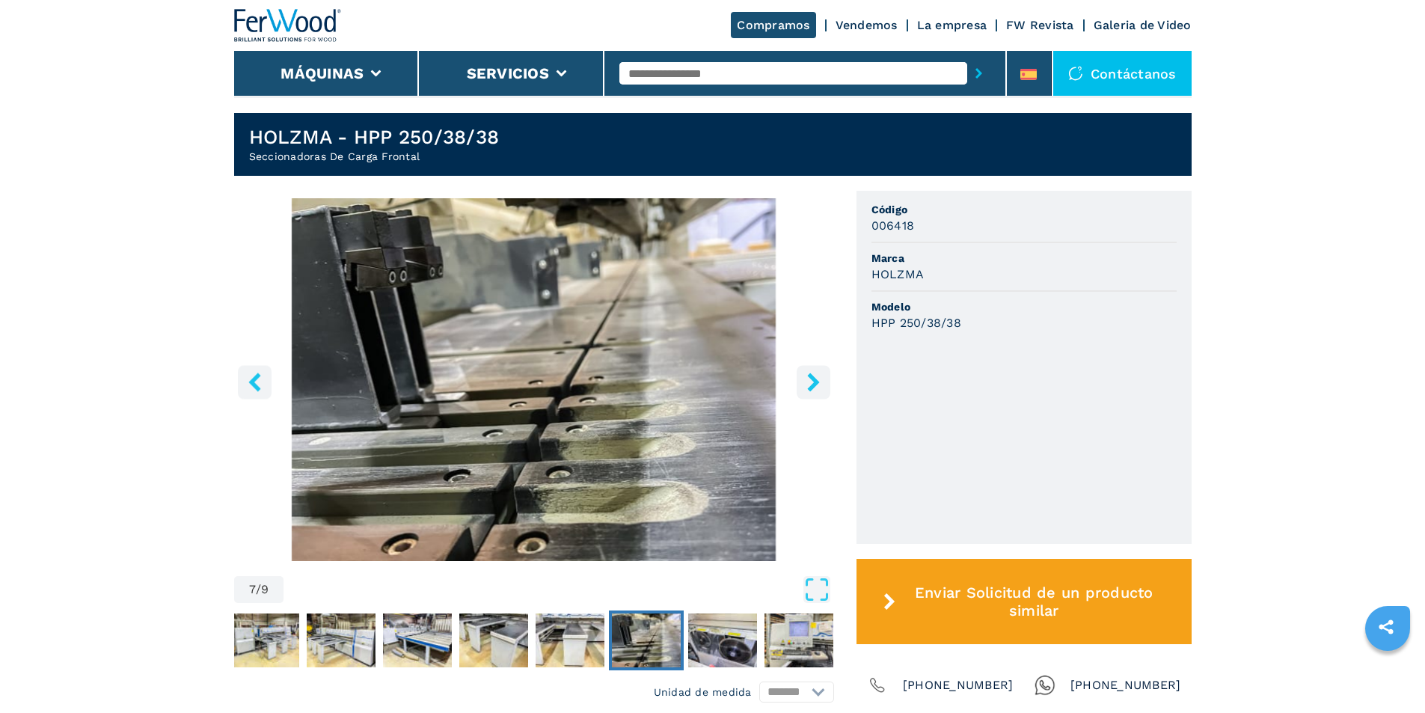
click at [808, 392] on button "right-button" at bounding box center [814, 382] width 34 height 34
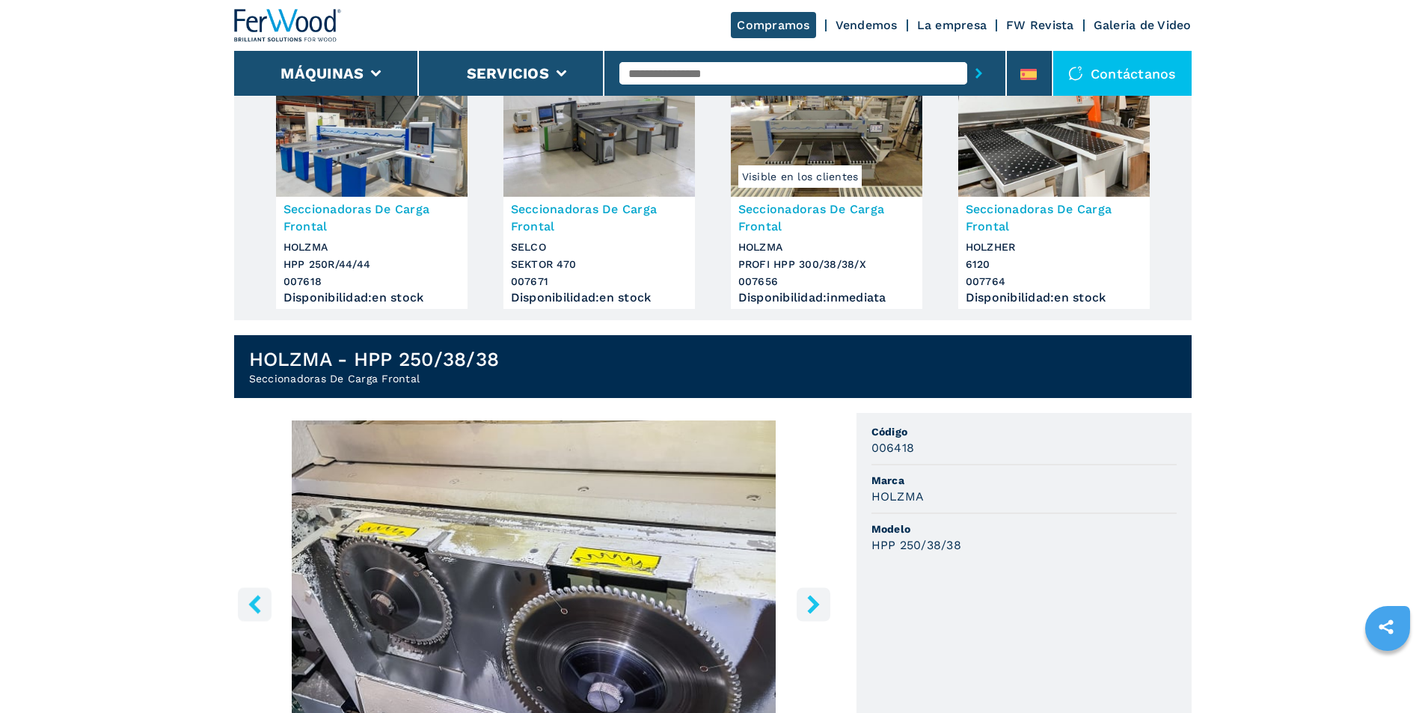
scroll to position [150, 0]
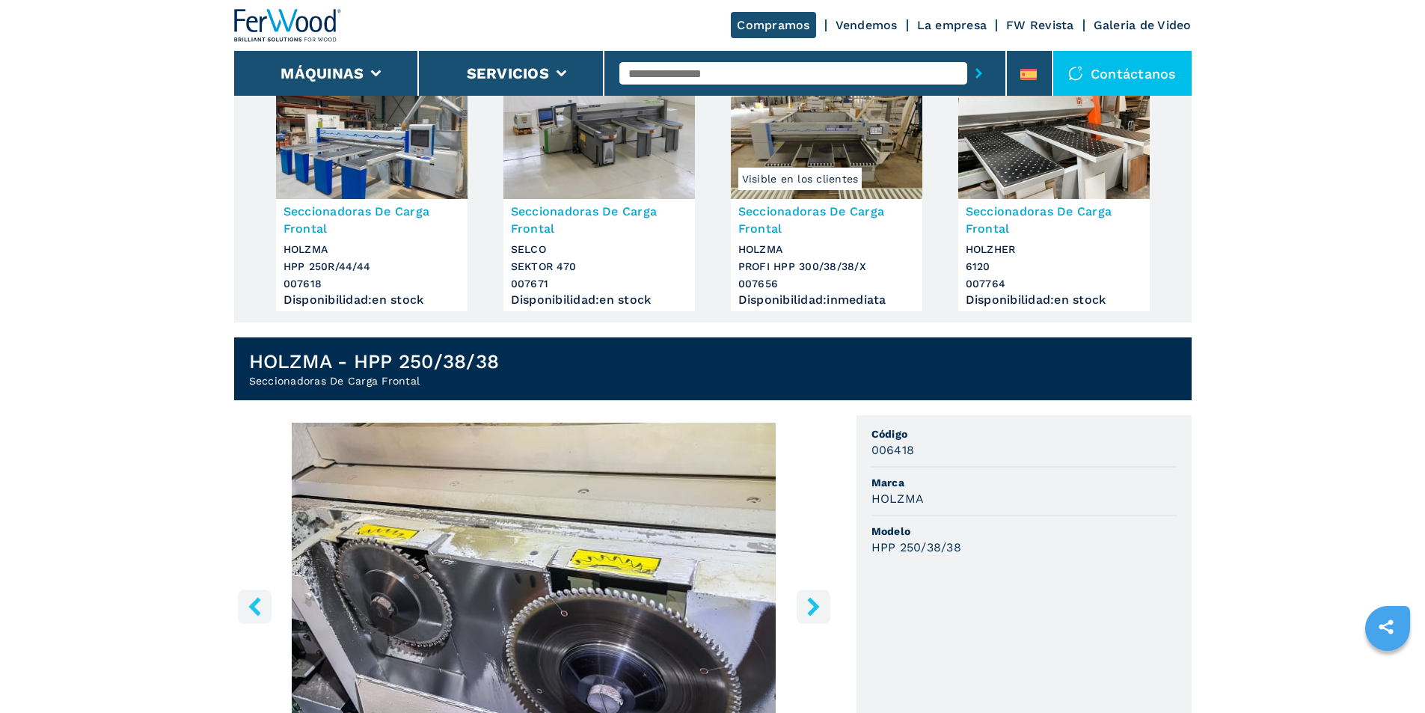
click at [360, 217] on h3 "Seccionadoras De Carga Frontal" at bounding box center [372, 220] width 177 height 34
